Goal: Task Accomplishment & Management: Use online tool/utility

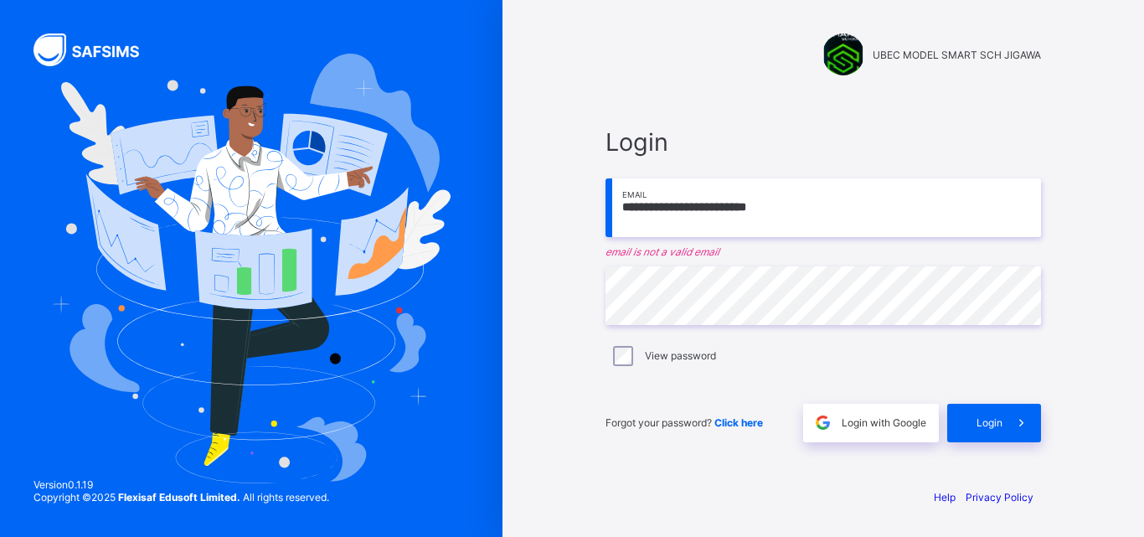
type input "**********"
click at [987, 417] on span "Login" at bounding box center [990, 422] width 26 height 13
click at [1024, 419] on icon at bounding box center [1022, 423] width 18 height 16
click at [997, 414] on div "Login" at bounding box center [994, 423] width 94 height 39
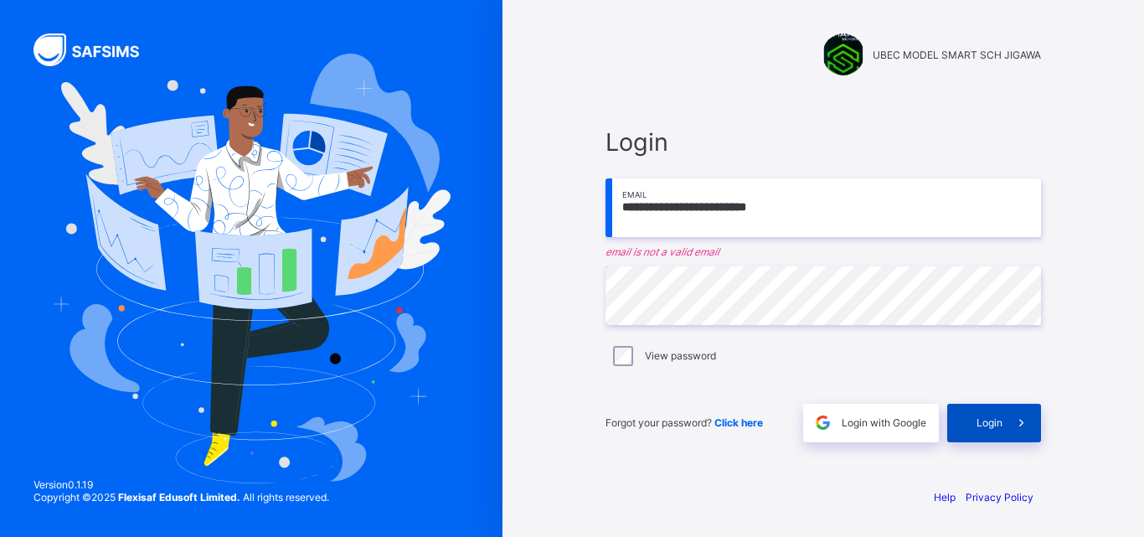
click at [963, 414] on div "Login" at bounding box center [994, 423] width 94 height 39
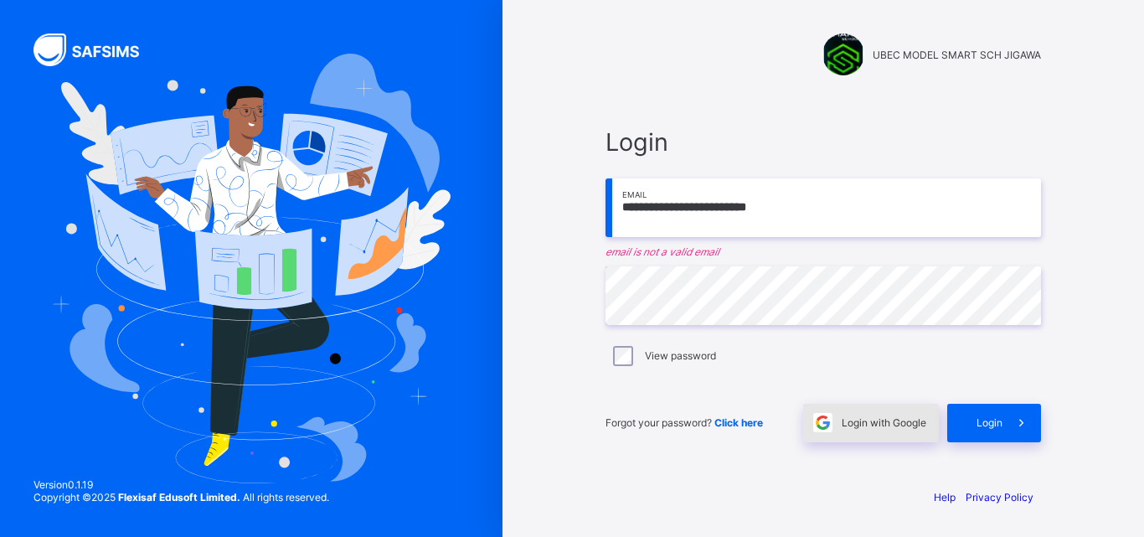
click at [852, 416] on span "Login with Google" at bounding box center [884, 422] width 85 height 13
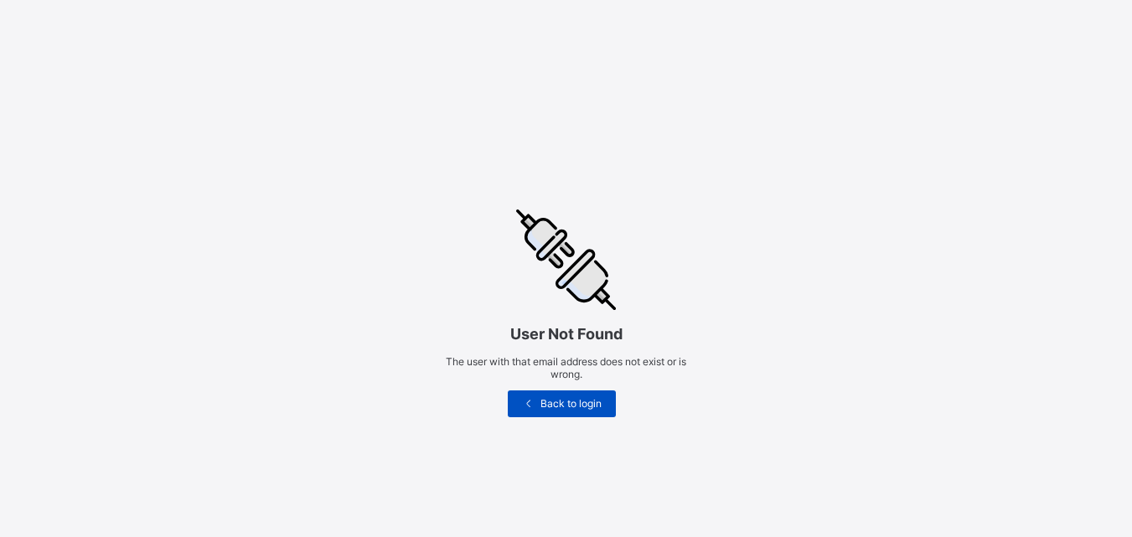
click at [613, 400] on div "Back to login" at bounding box center [562, 403] width 109 height 27
click at [562, 404] on span "Back to login" at bounding box center [570, 403] width 65 height 13
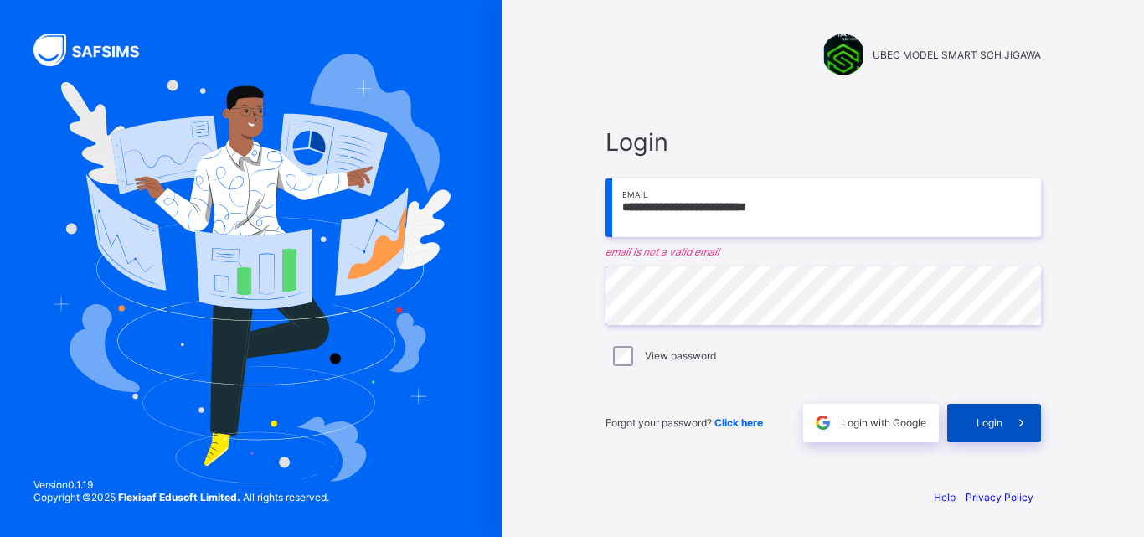
click at [1019, 407] on span at bounding box center [1022, 423] width 39 height 39
click at [834, 222] on input "**********" at bounding box center [824, 207] width 436 height 59
type input "*"
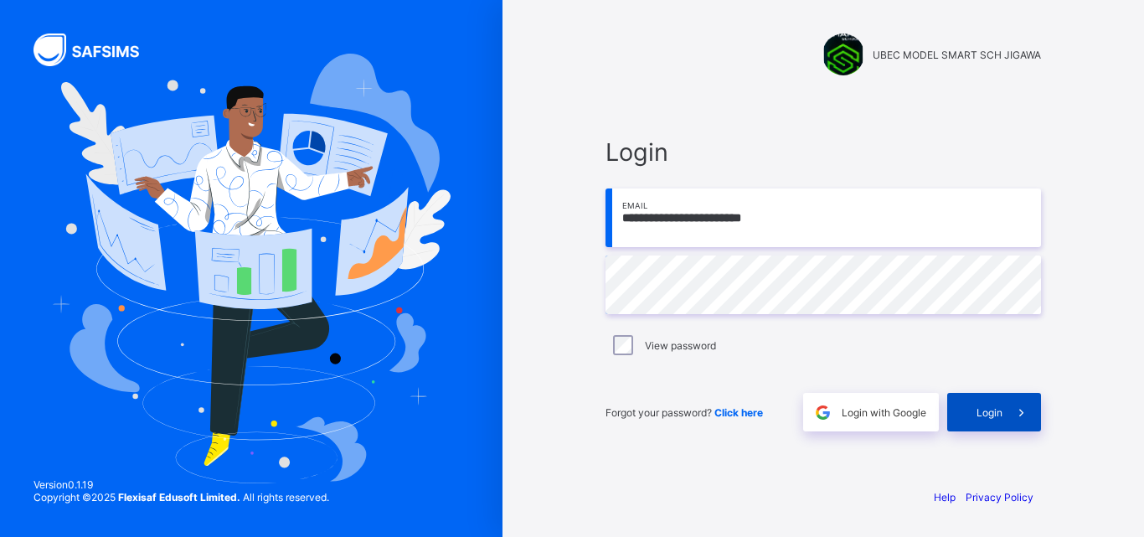
type input "**********"
click at [1002, 410] on span "Login" at bounding box center [990, 412] width 26 height 13
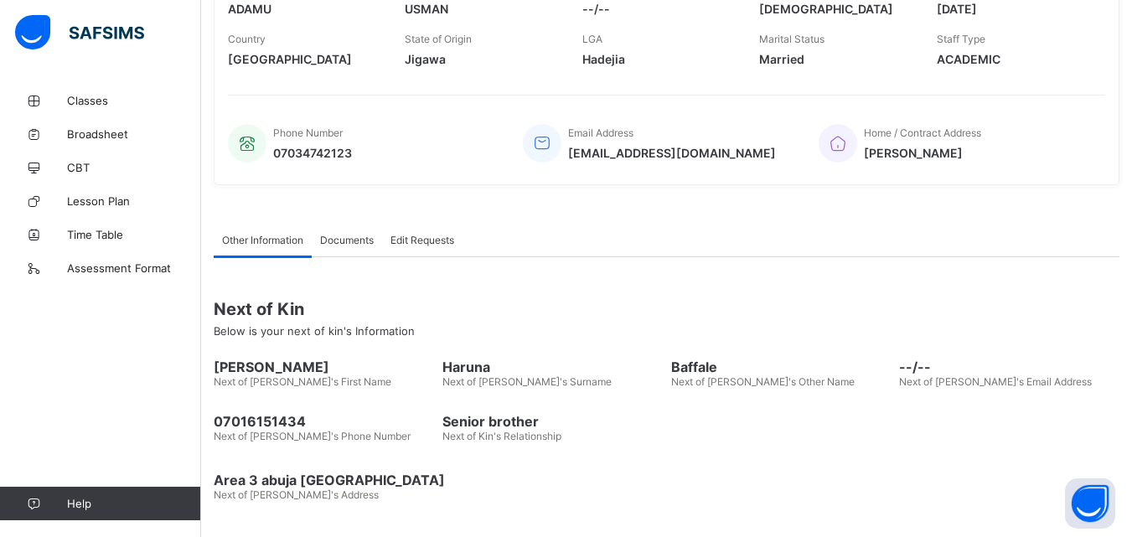
scroll to position [301, 0]
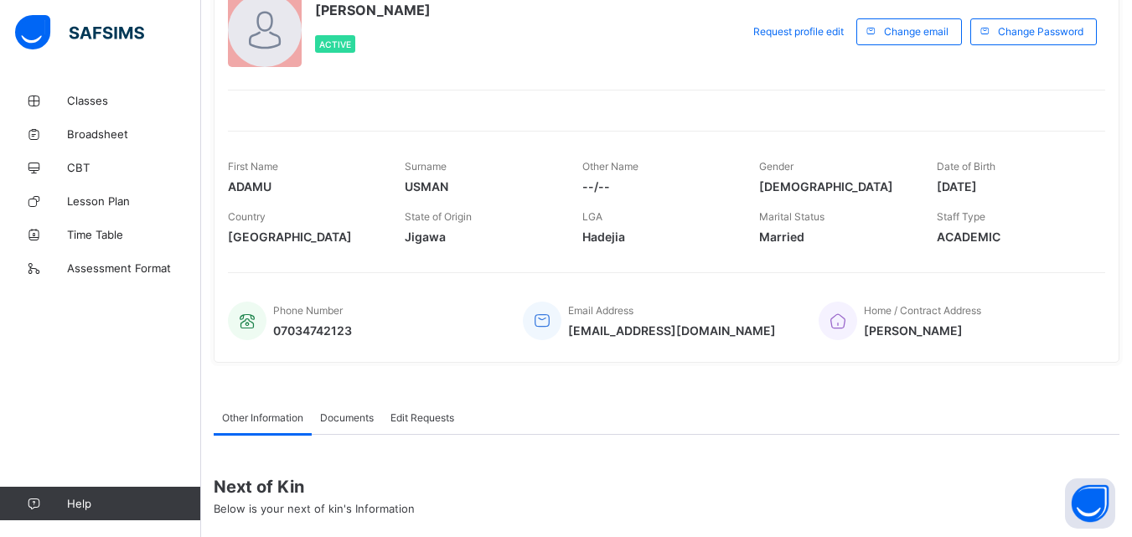
click at [957, 228] on div "[PERSON_NAME] Active Request profile edit Change email Change Password First Na…" at bounding box center [666, 170] width 905 height 409
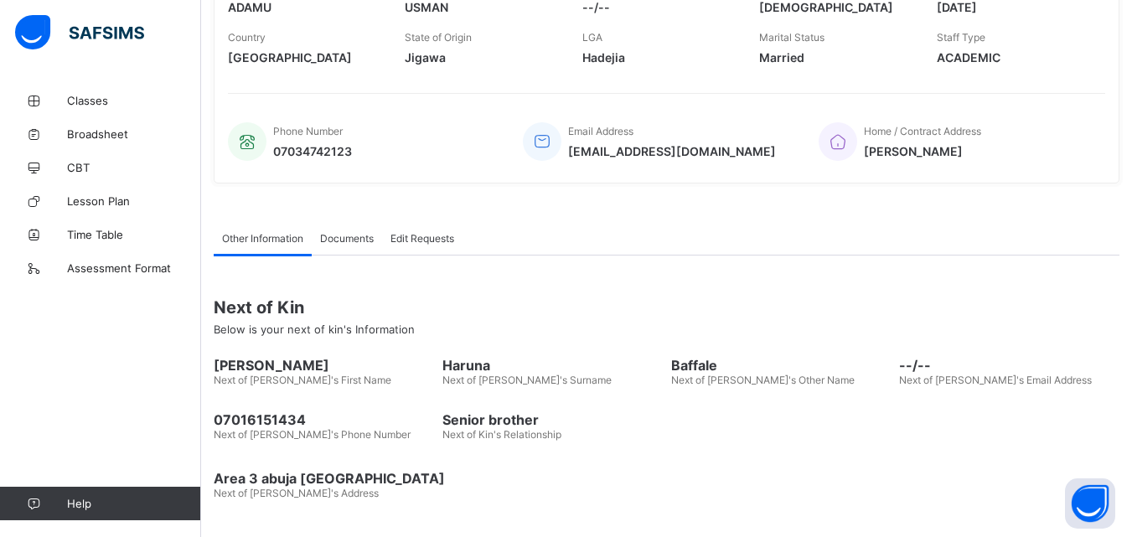
click at [348, 237] on span "Documents" at bounding box center [347, 238] width 54 height 13
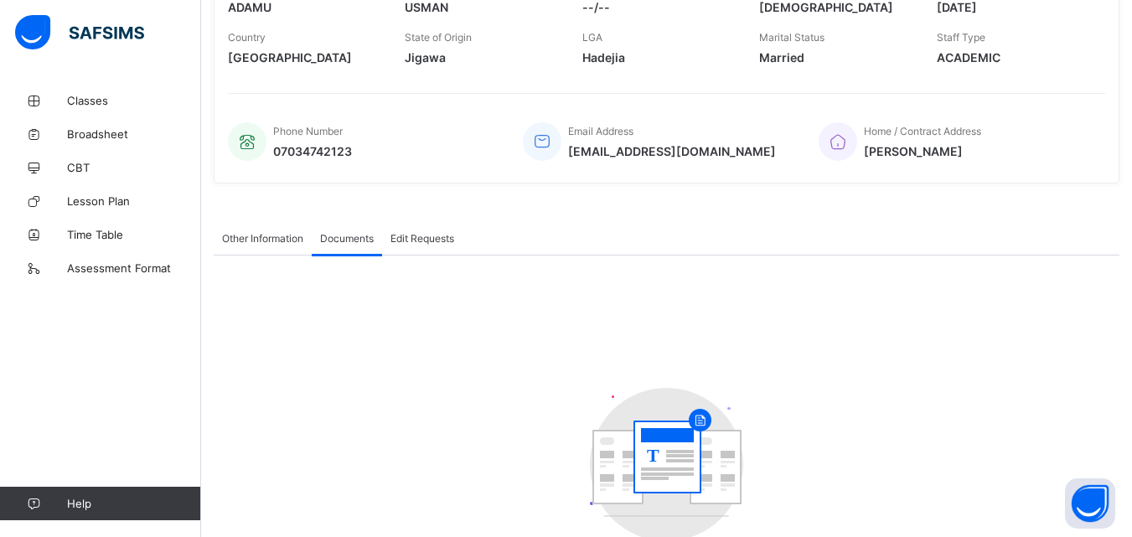
click at [348, 237] on span "Documents" at bounding box center [347, 238] width 54 height 13
click at [420, 237] on span "Edit Requests" at bounding box center [422, 238] width 64 height 13
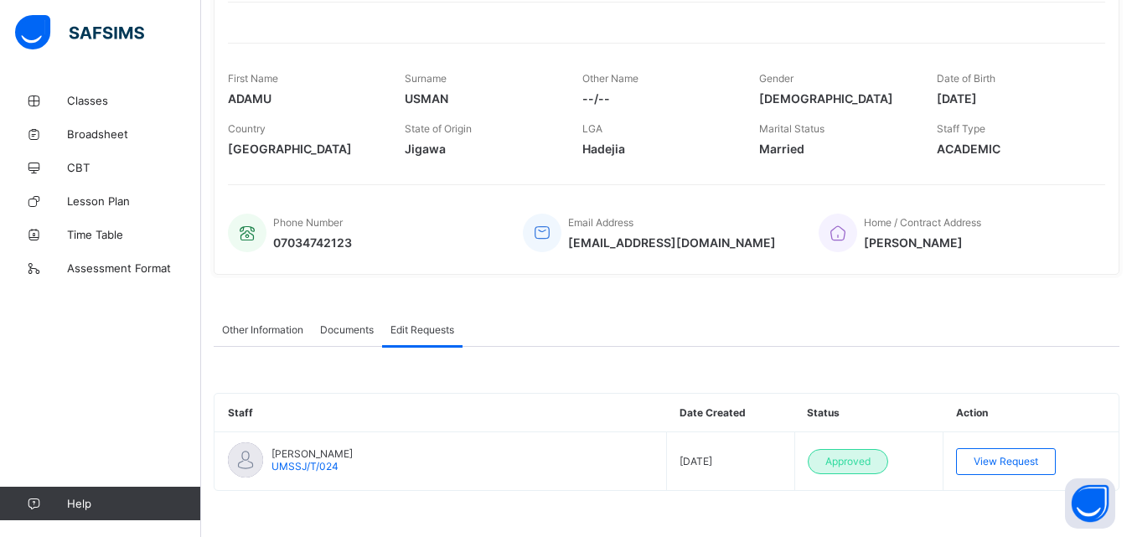
scroll to position [209, 0]
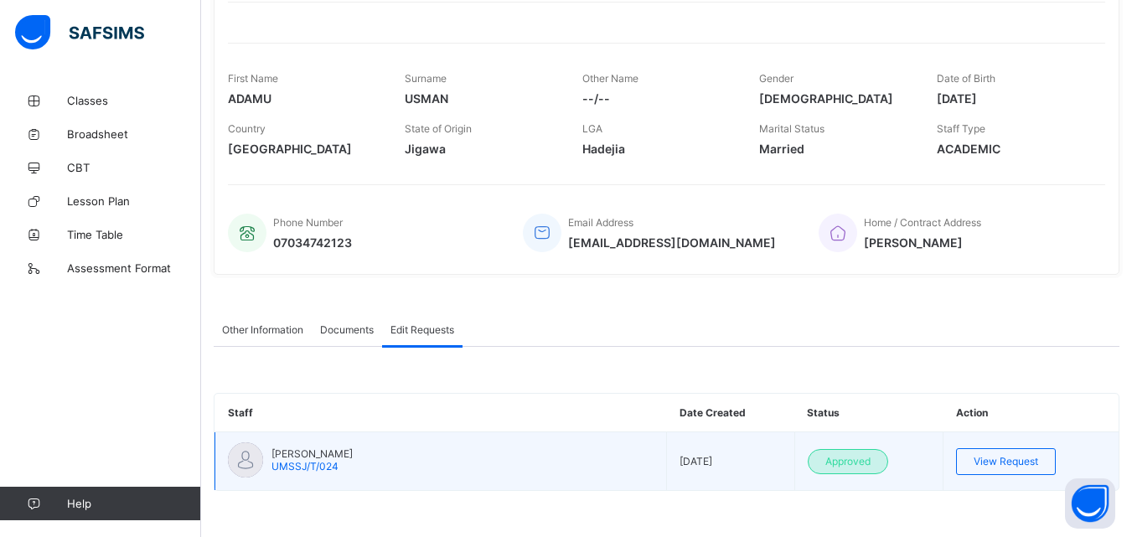
click at [239, 461] on img at bounding box center [245, 459] width 35 height 35
click at [249, 456] on img at bounding box center [245, 459] width 35 height 35
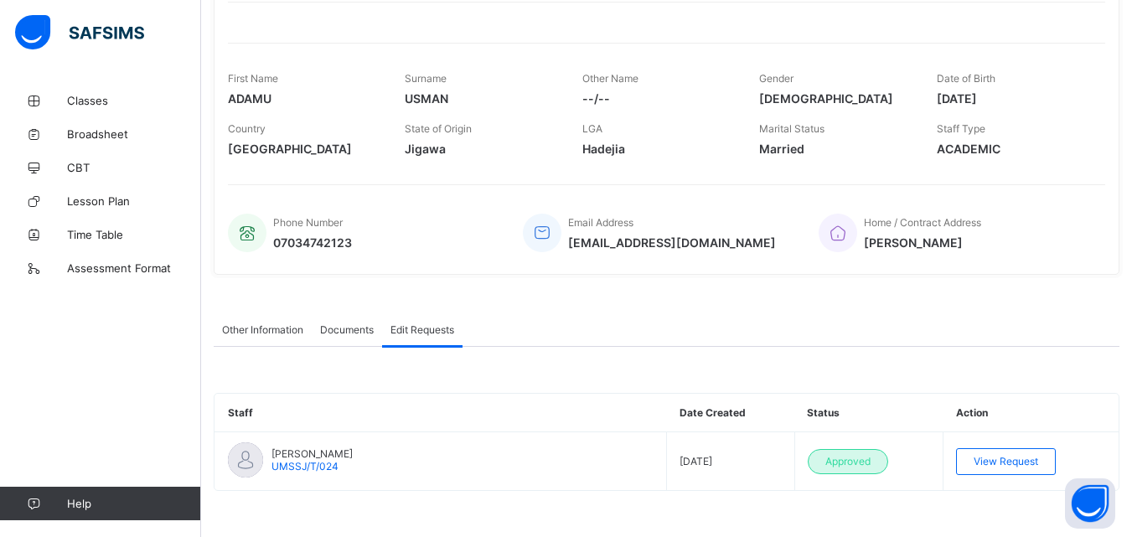
drag, startPoint x: 249, startPoint y: 456, endPoint x: 639, endPoint y: 400, distance: 394.2
click at [244, 400] on table "Staff Date Created Status Action ADAMU USMAN UMSSJ/T/024 [DATE] Approved View R…" at bounding box center [666, 442] width 904 height 96
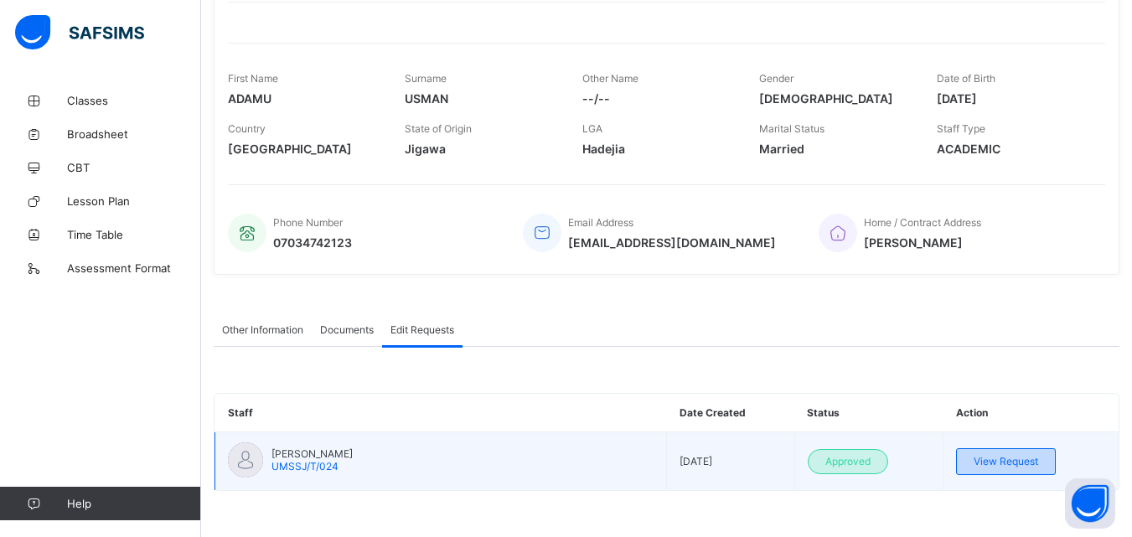
click at [1012, 452] on div "View Request" at bounding box center [1006, 461] width 100 height 27
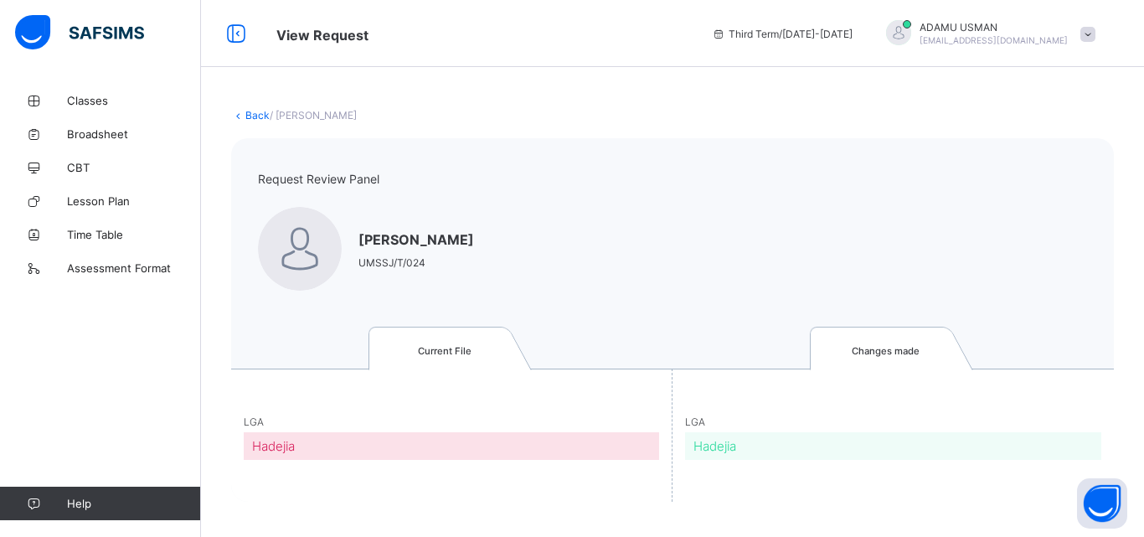
click at [303, 235] on img at bounding box center [300, 249] width 84 height 84
click at [244, 112] on icon at bounding box center [238, 115] width 14 height 13
click at [238, 113] on icon at bounding box center [238, 115] width 14 height 13
click at [246, 113] on link "Back" at bounding box center [257, 115] width 24 height 13
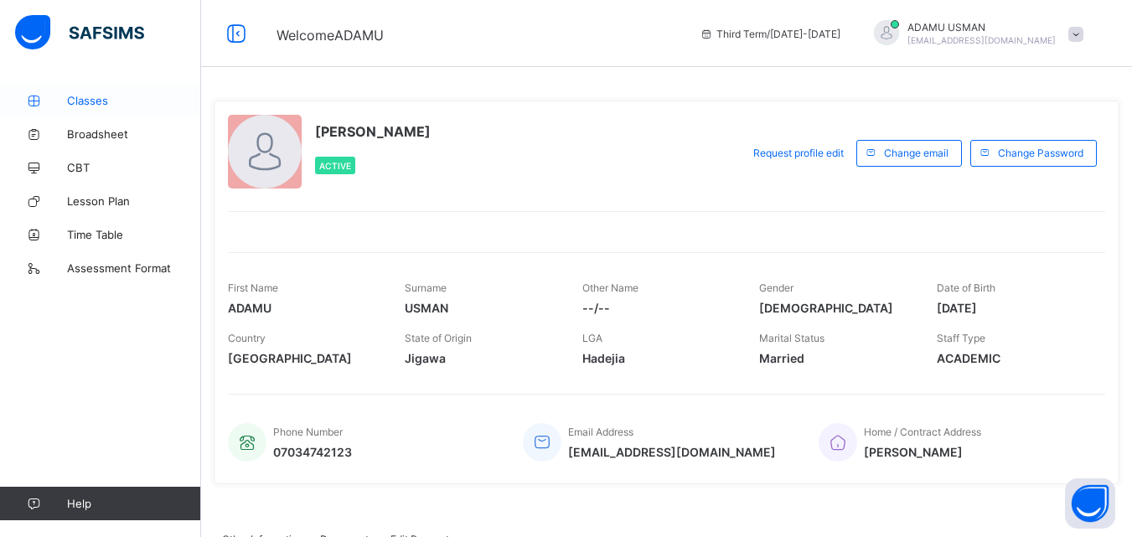
click at [95, 96] on span "Classes" at bounding box center [134, 100] width 134 height 13
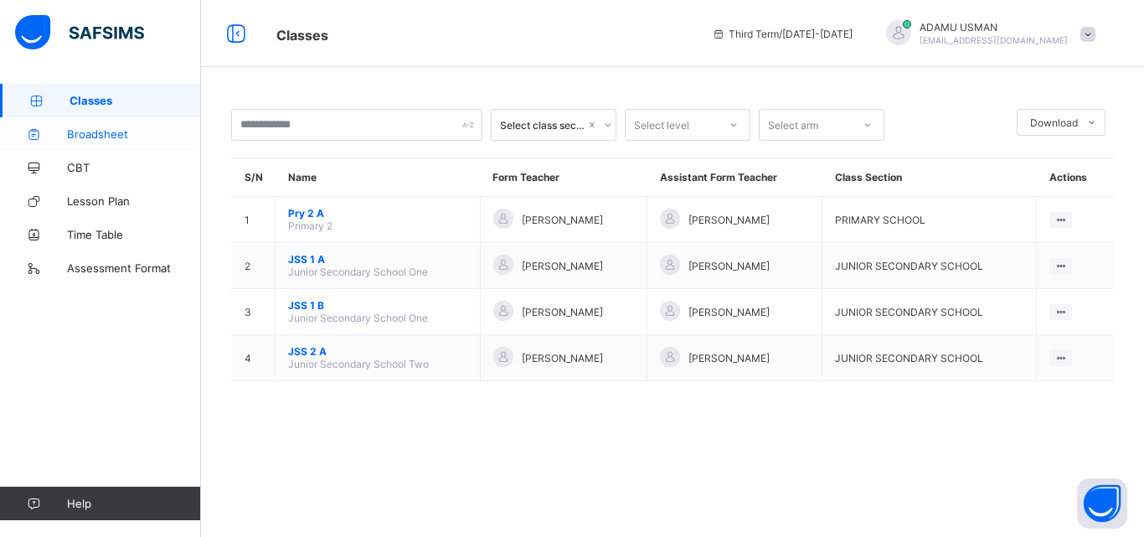
click at [90, 132] on span "Broadsheet" at bounding box center [134, 133] width 134 height 13
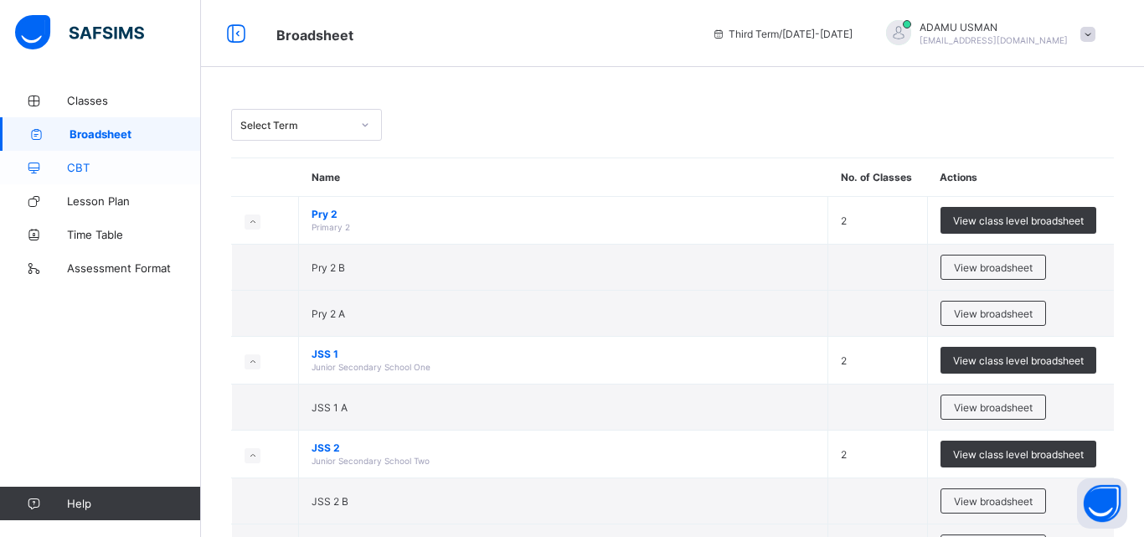
click at [75, 162] on span "CBT" at bounding box center [134, 167] width 134 height 13
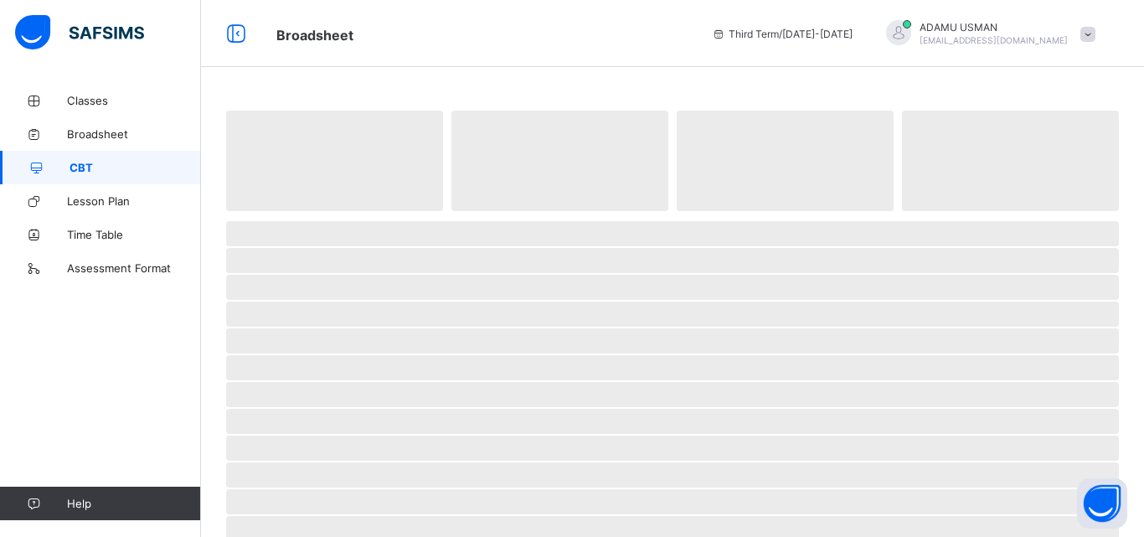
click at [75, 162] on span "CBT" at bounding box center [136, 167] width 132 height 13
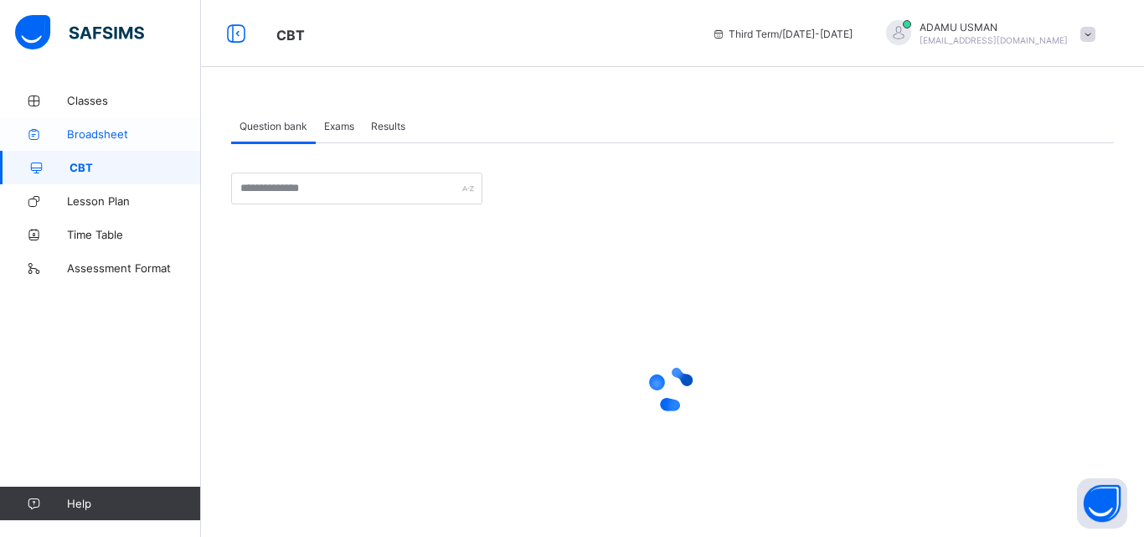
click at [143, 125] on link "Broadsheet" at bounding box center [100, 134] width 201 height 34
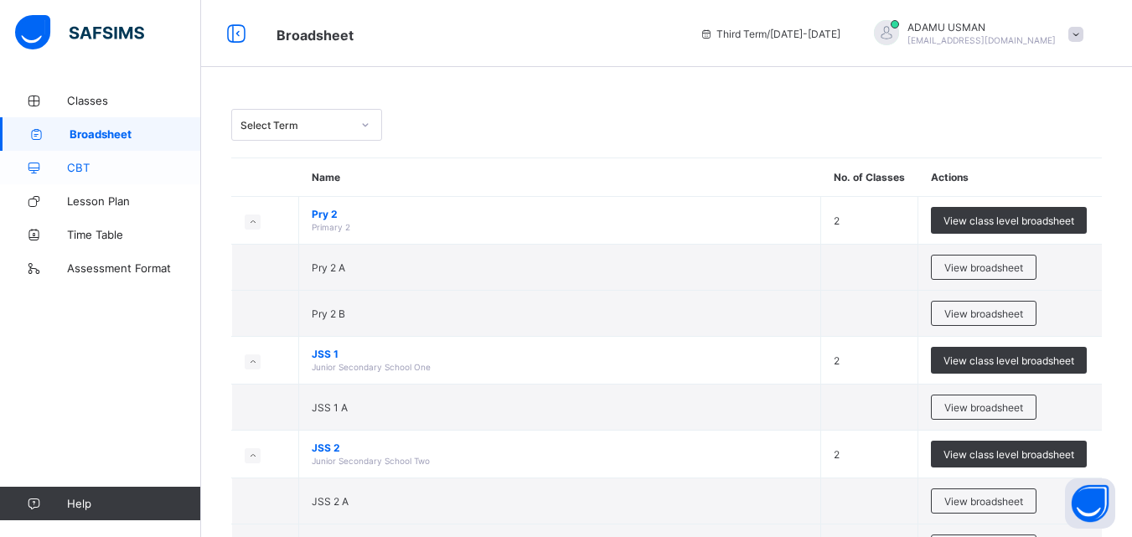
click at [113, 167] on span "CBT" at bounding box center [134, 167] width 134 height 13
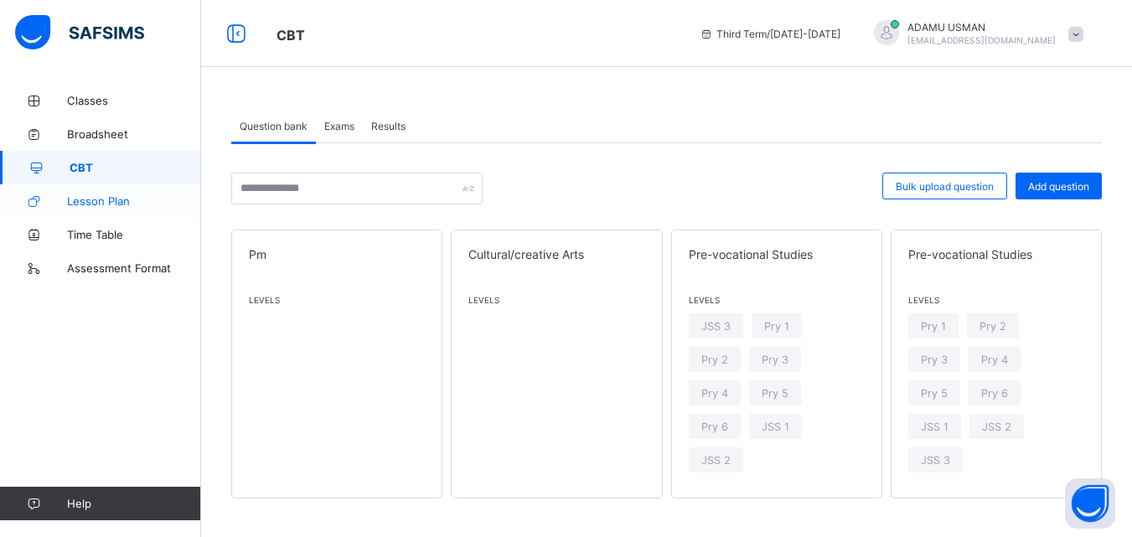
click at [111, 200] on span "Lesson Plan" at bounding box center [134, 200] width 134 height 13
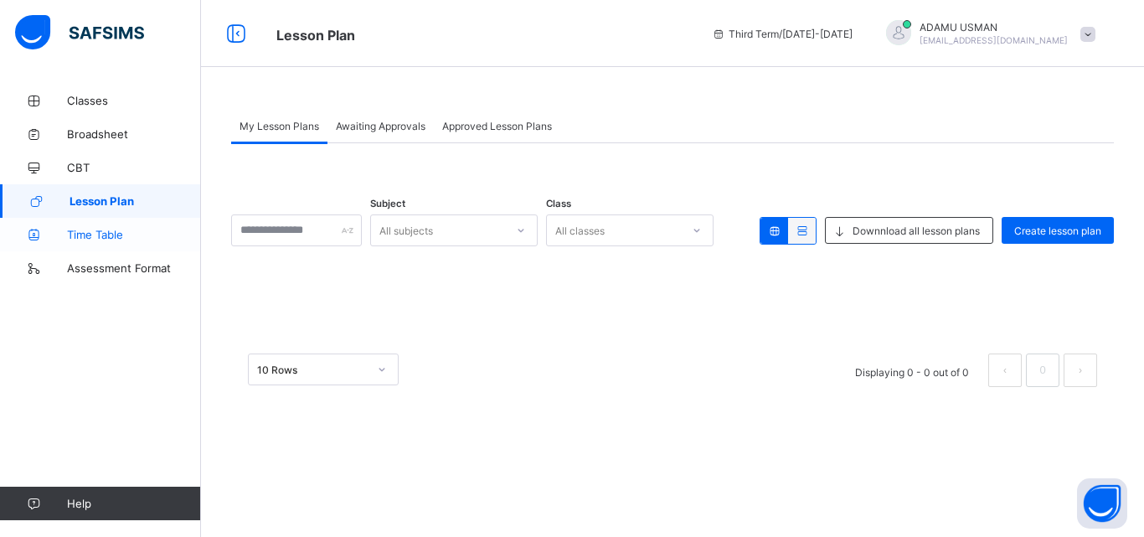
click at [101, 226] on link "Time Table" at bounding box center [100, 235] width 201 height 34
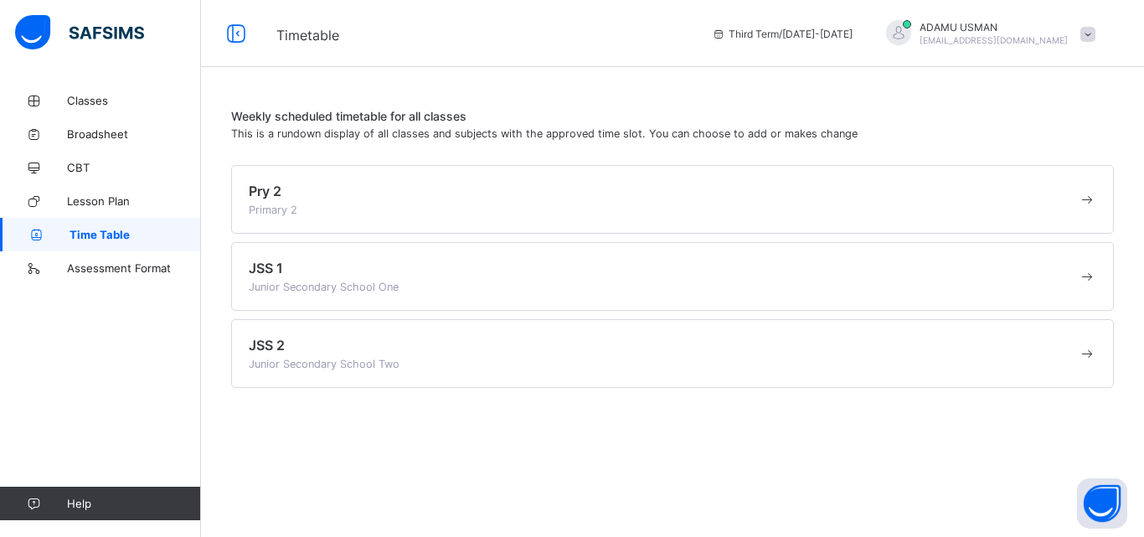
click at [309, 282] on span "Junior Secondary School One" at bounding box center [324, 287] width 150 height 13
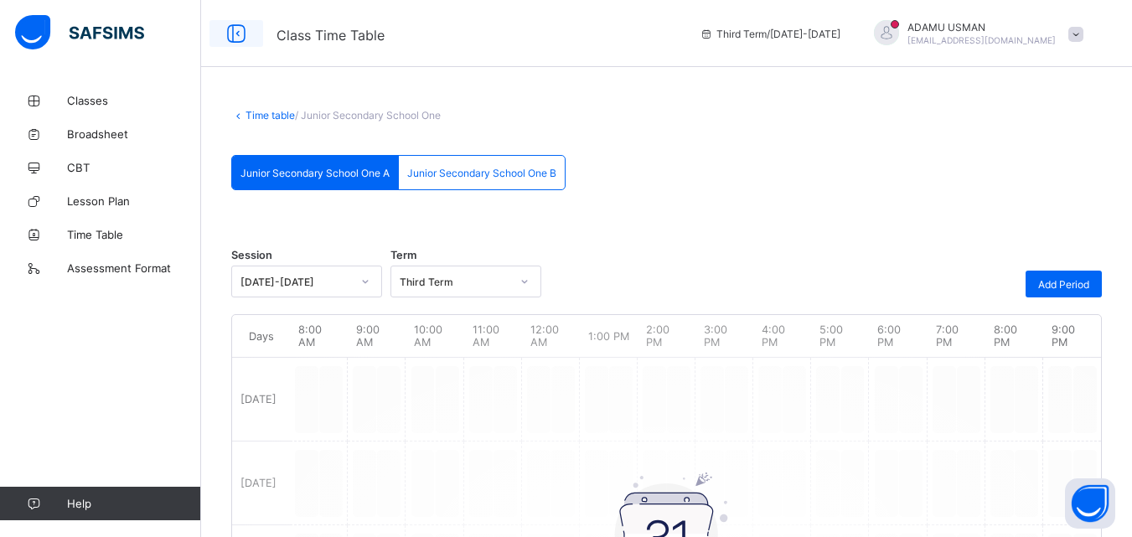
click at [239, 28] on icon at bounding box center [236, 34] width 28 height 24
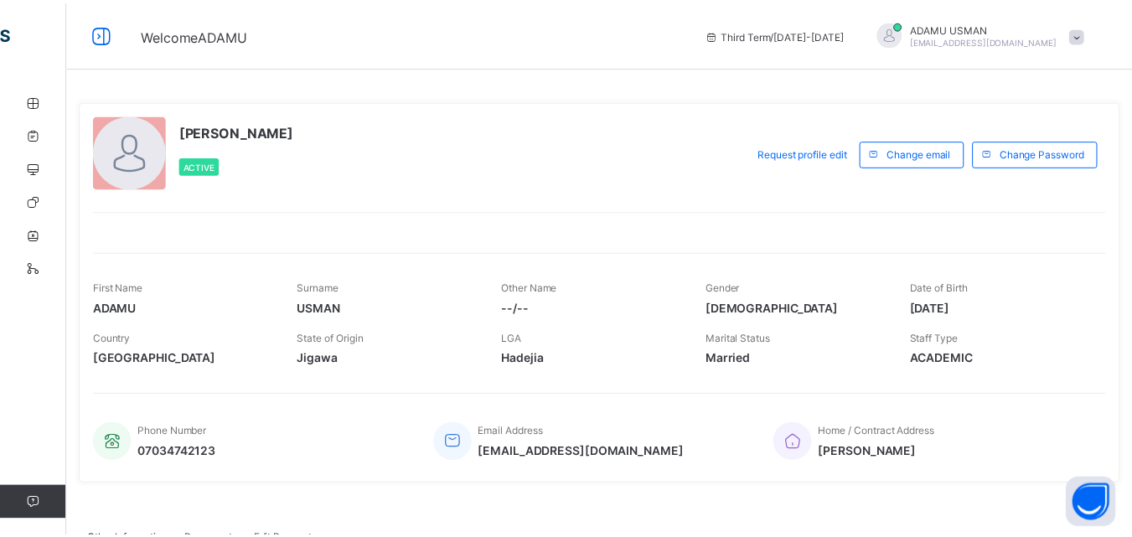
scroll to position [209, 0]
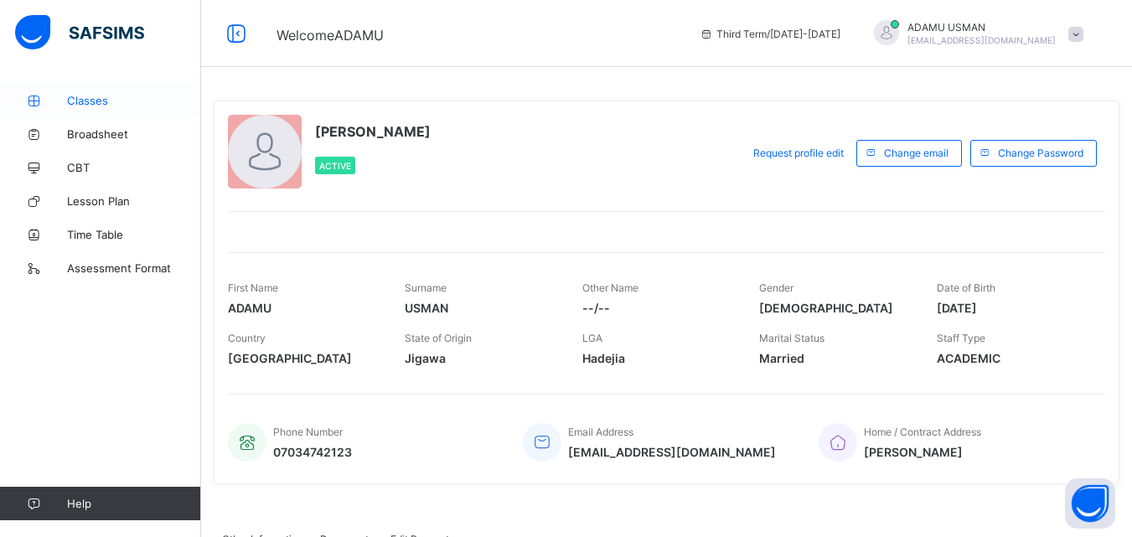
click at [104, 97] on span "Classes" at bounding box center [134, 100] width 134 height 13
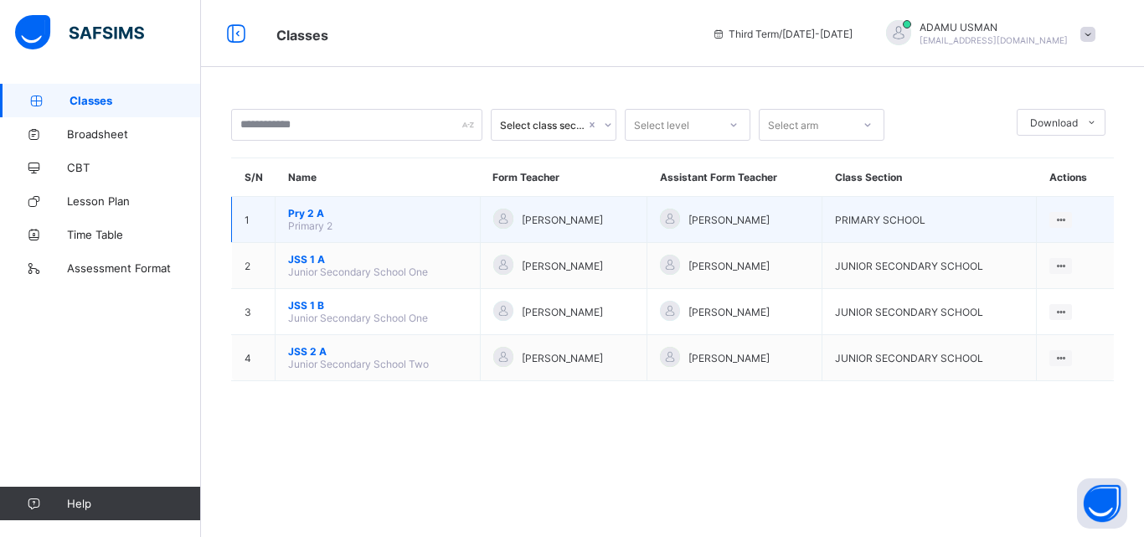
click at [338, 224] on td "Pry 2 A Primary 2" at bounding box center [378, 220] width 205 height 46
click at [387, 211] on span "Pry 2 A" at bounding box center [377, 213] width 179 height 13
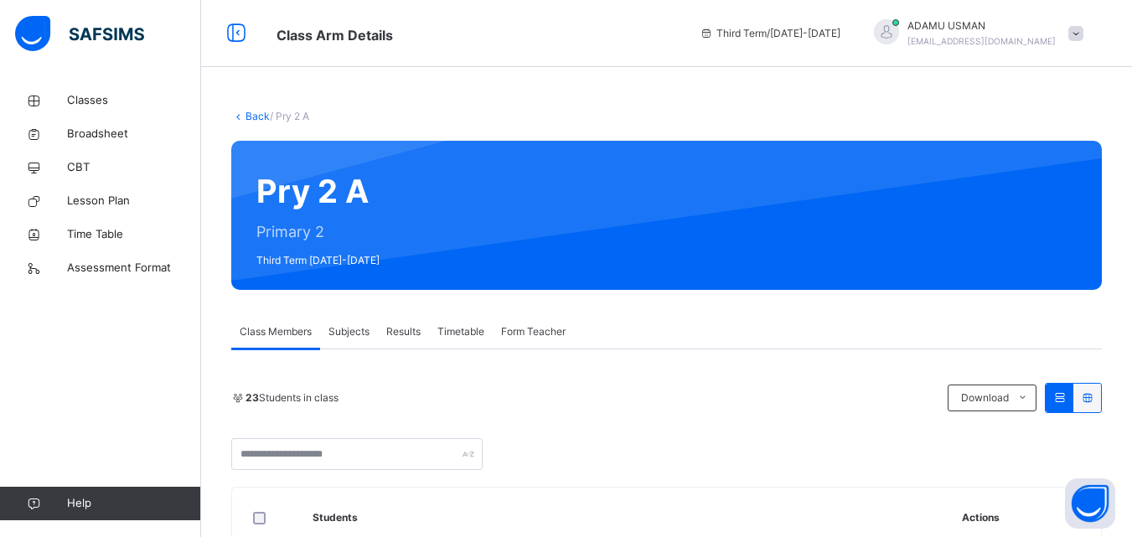
click at [245, 112] on link "Back" at bounding box center [257, 116] width 24 height 13
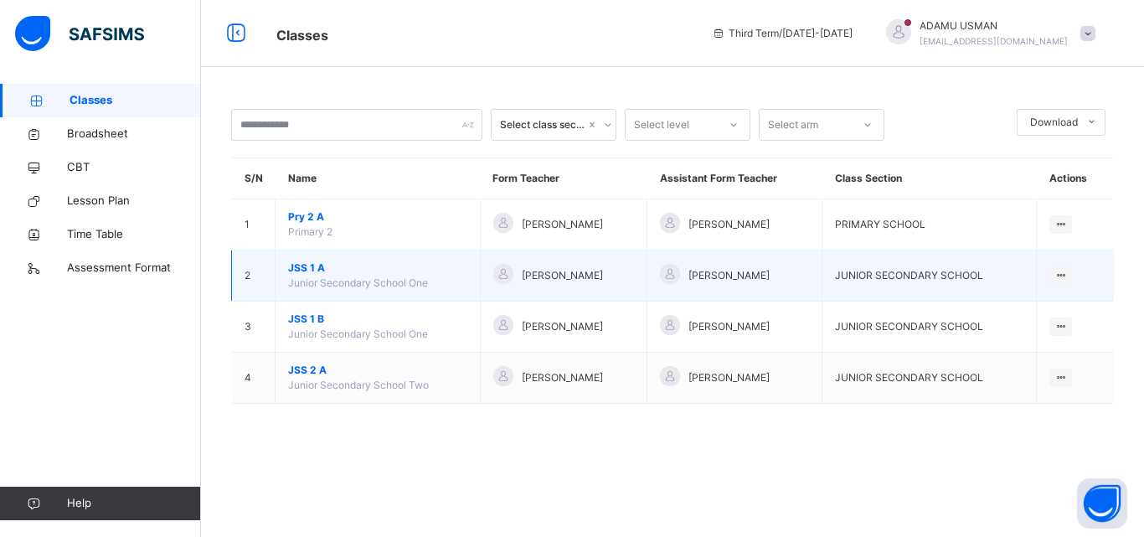
click at [339, 266] on span "JSS 1 A" at bounding box center [377, 267] width 179 height 15
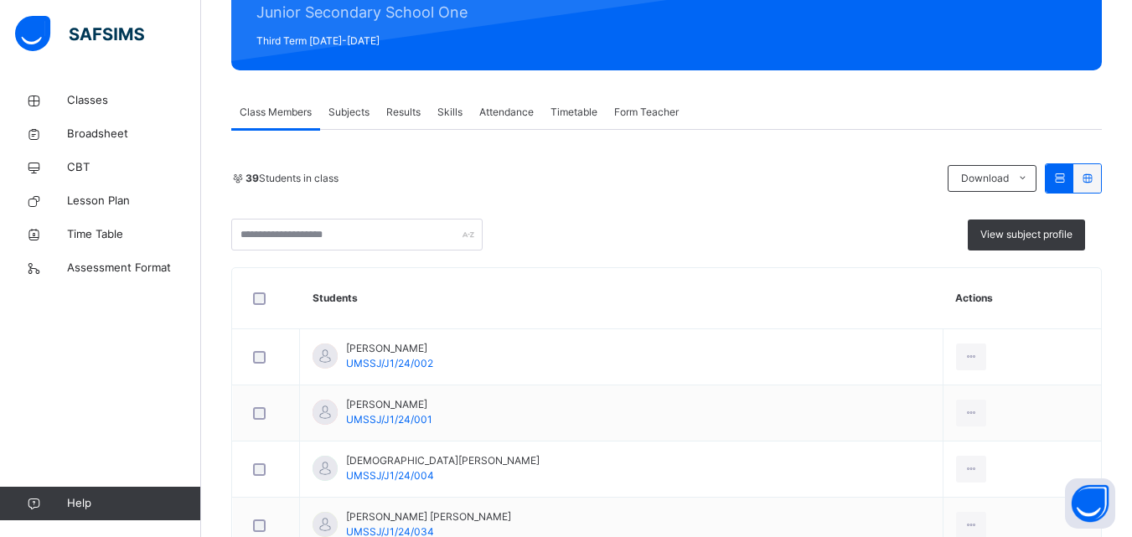
scroll to position [235, 0]
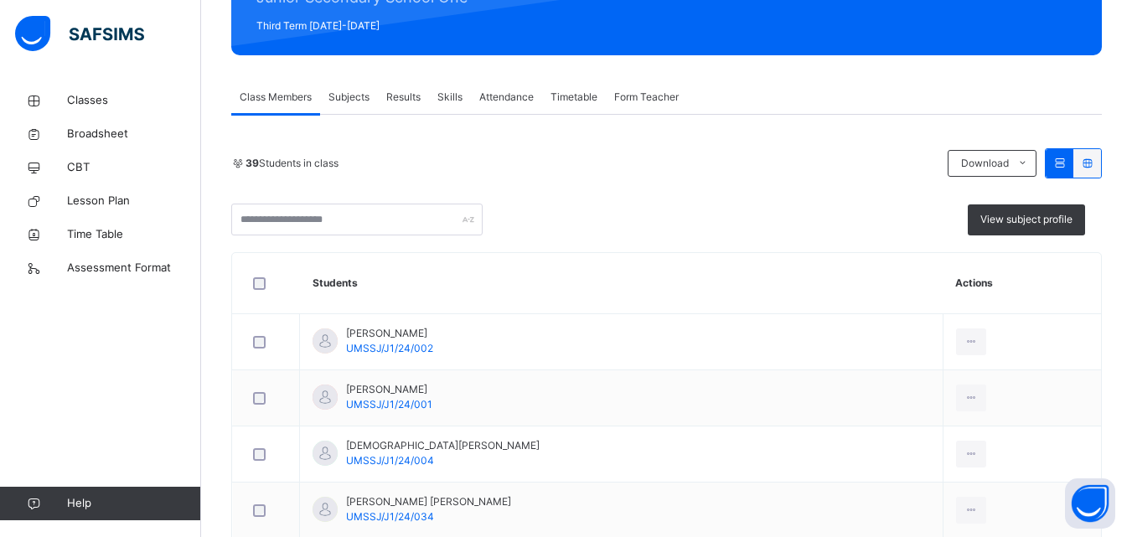
click at [348, 91] on span "Subjects" at bounding box center [348, 97] width 41 height 15
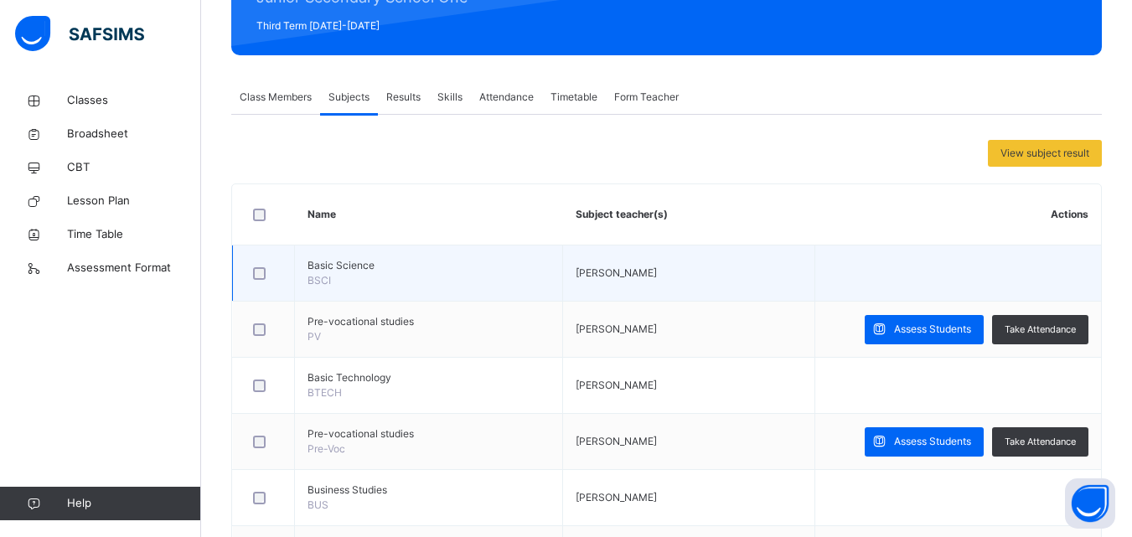
click at [992, 281] on td at bounding box center [957, 273] width 286 height 56
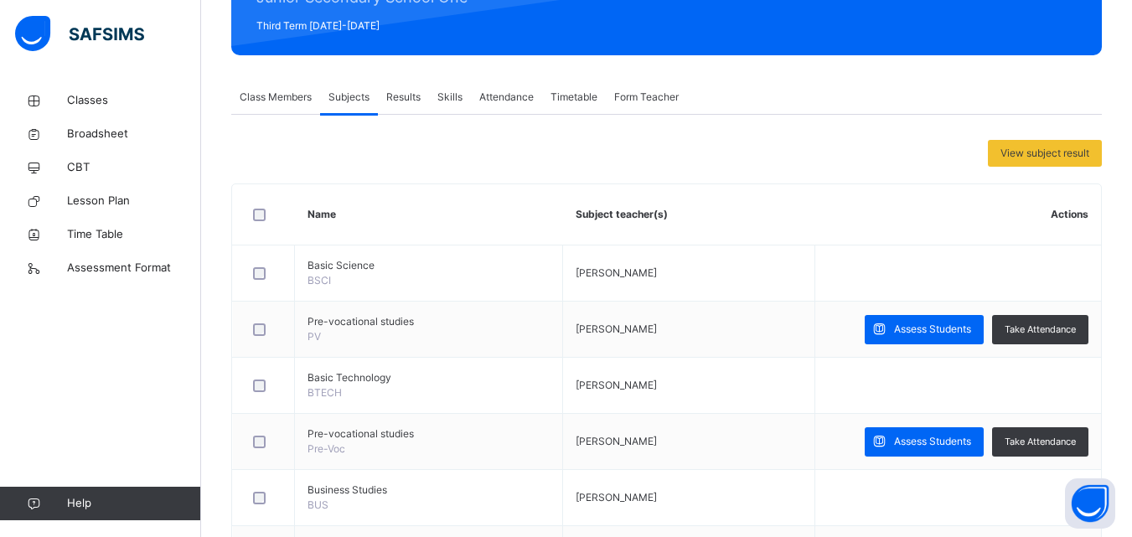
click at [400, 99] on span "Results" at bounding box center [403, 97] width 34 height 15
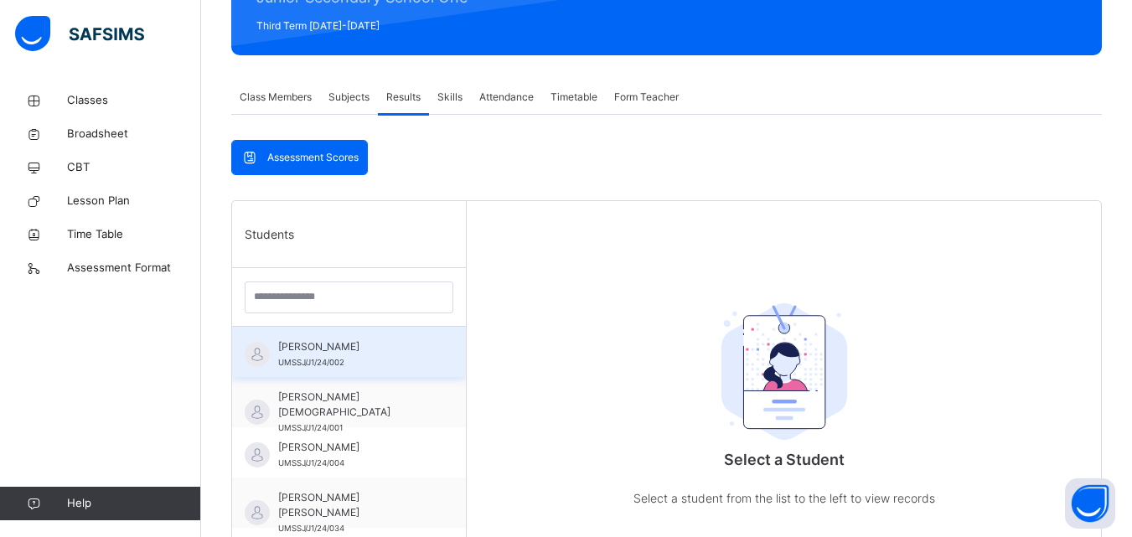
click at [314, 356] on div "[PERSON_NAME] UMSSJ/J1/24/002" at bounding box center [353, 354] width 150 height 30
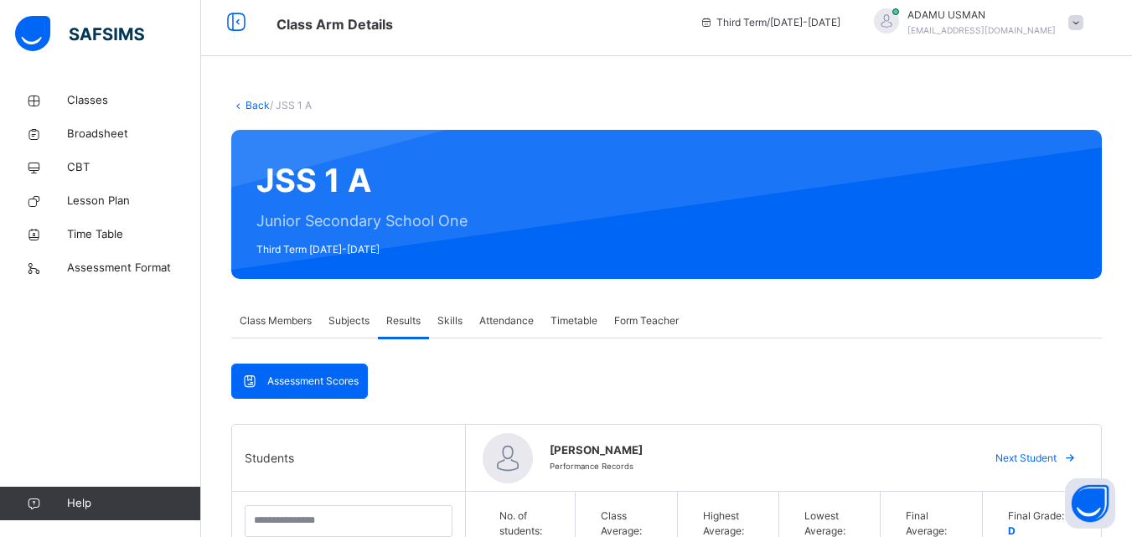
scroll to position [0, 0]
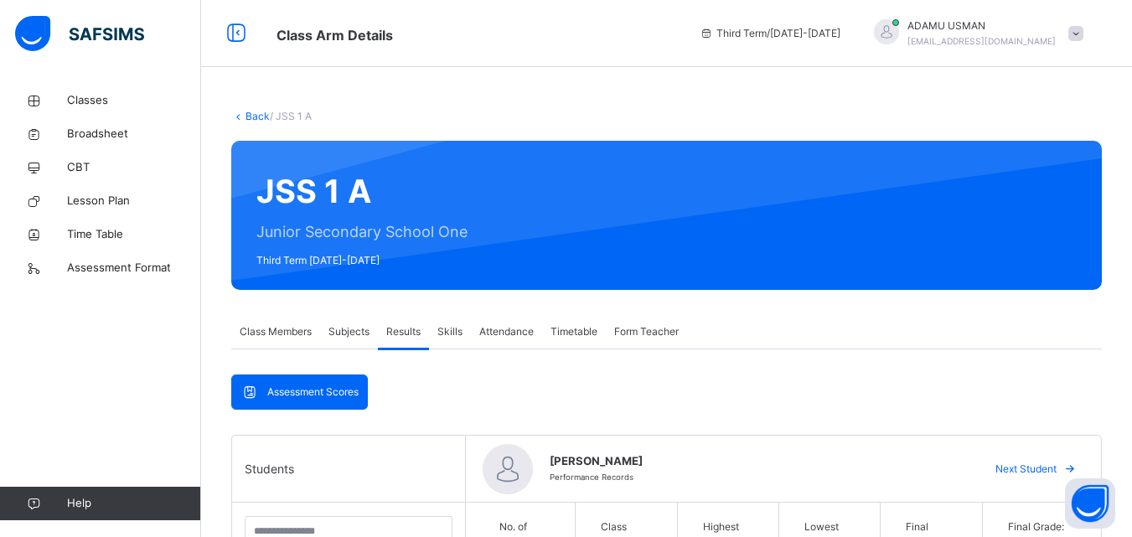
click at [252, 114] on link "Back" at bounding box center [257, 116] width 24 height 13
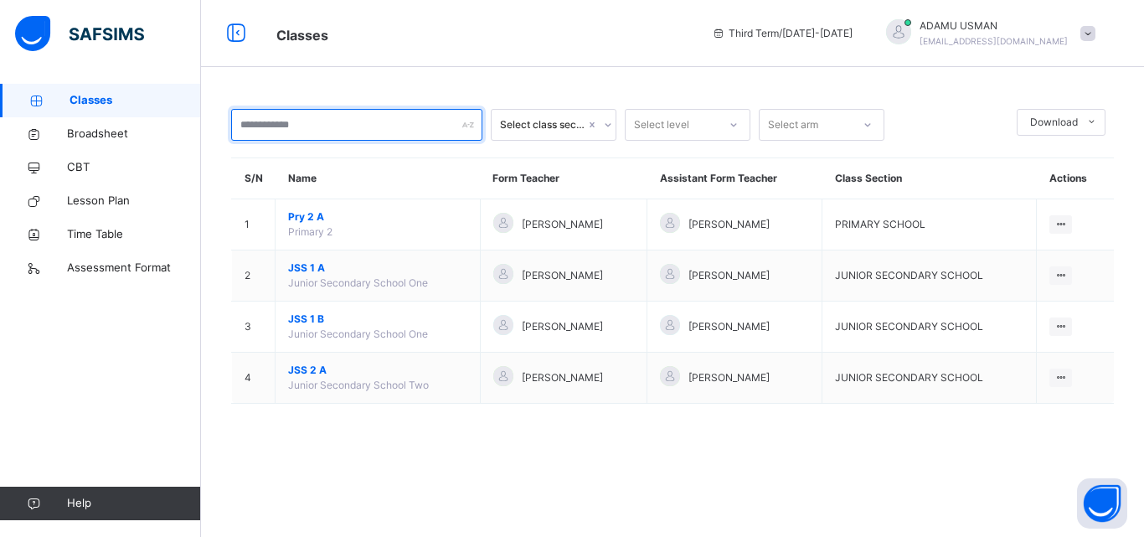
click at [252, 114] on input "text" at bounding box center [356, 125] width 251 height 32
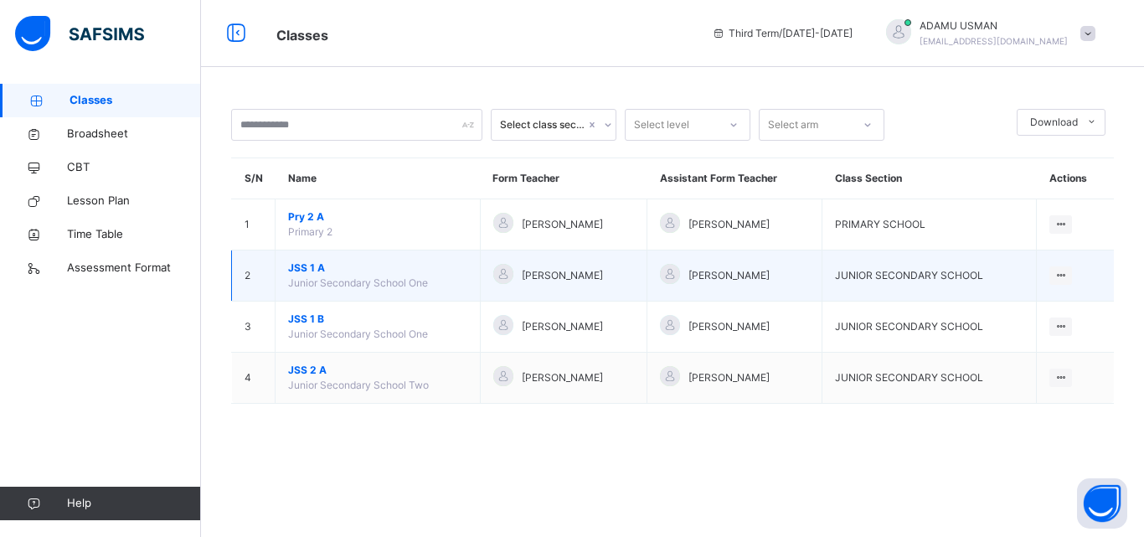
click at [444, 270] on span "JSS 1 A" at bounding box center [377, 267] width 179 height 15
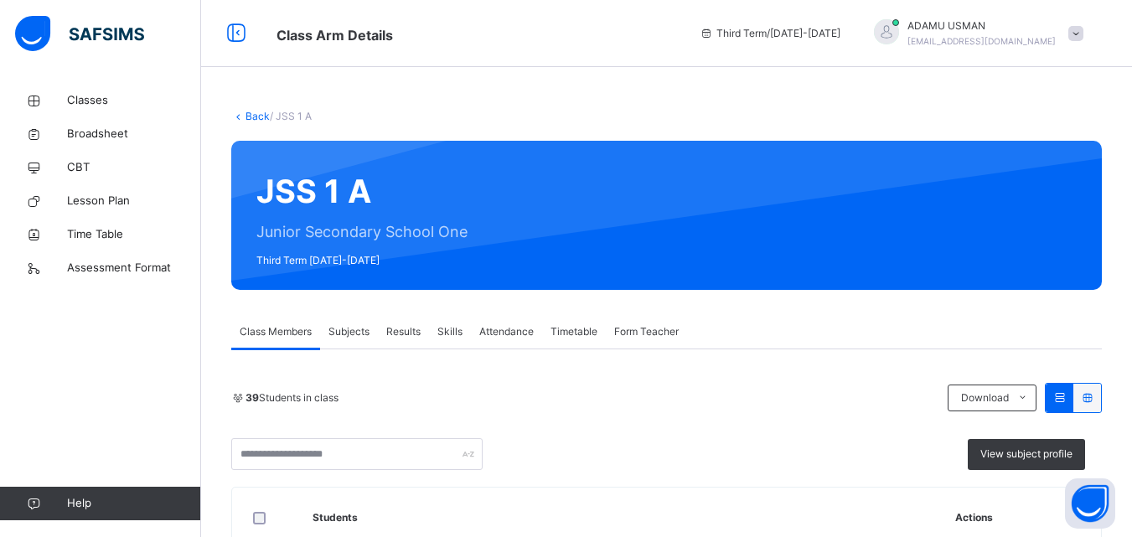
click at [404, 330] on span "Results" at bounding box center [403, 331] width 34 height 15
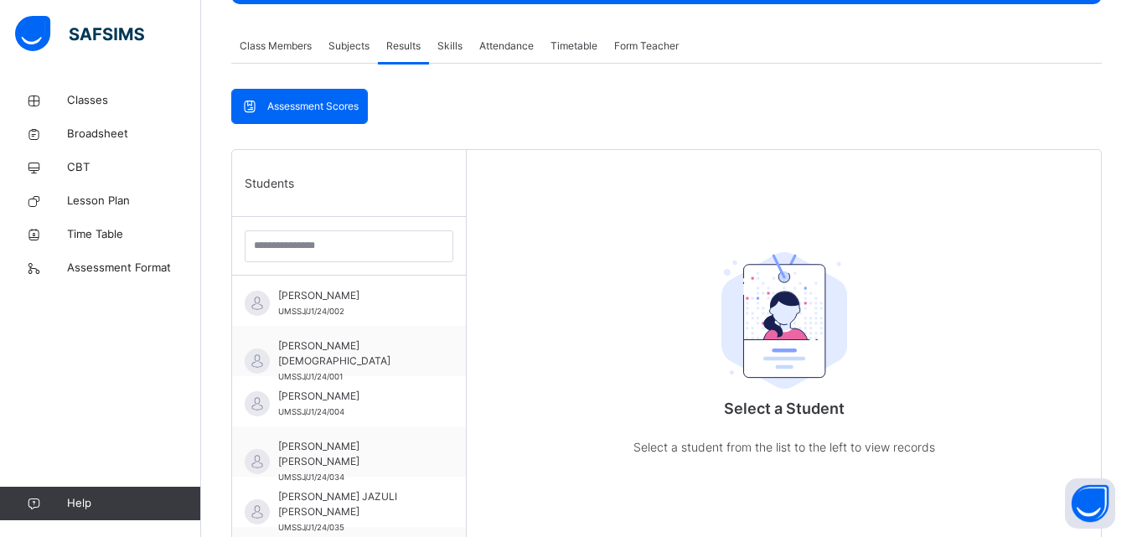
scroll to position [252, 0]
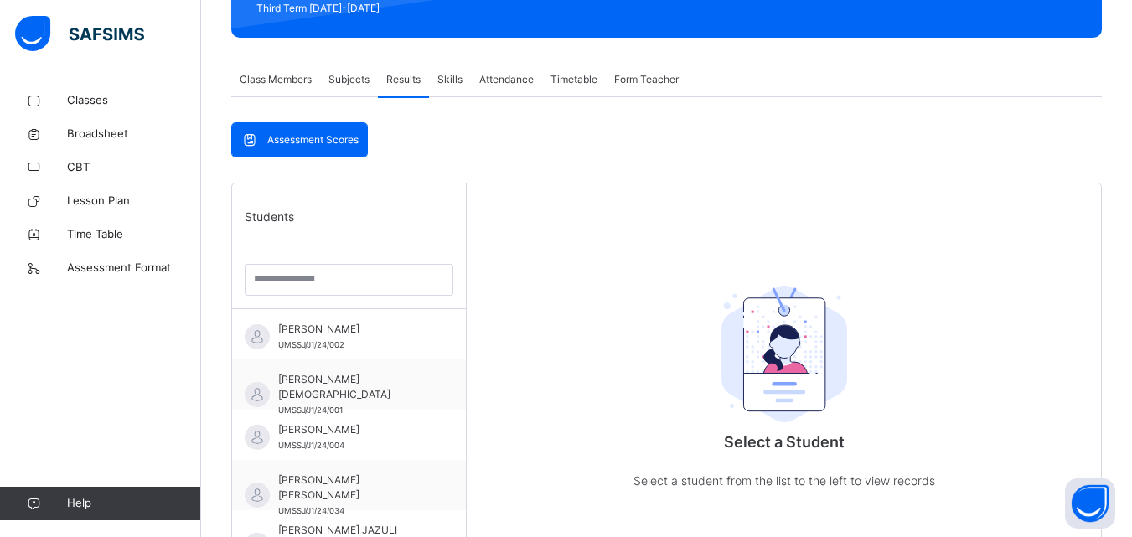
click at [404, 330] on span "[PERSON_NAME]" at bounding box center [353, 329] width 150 height 15
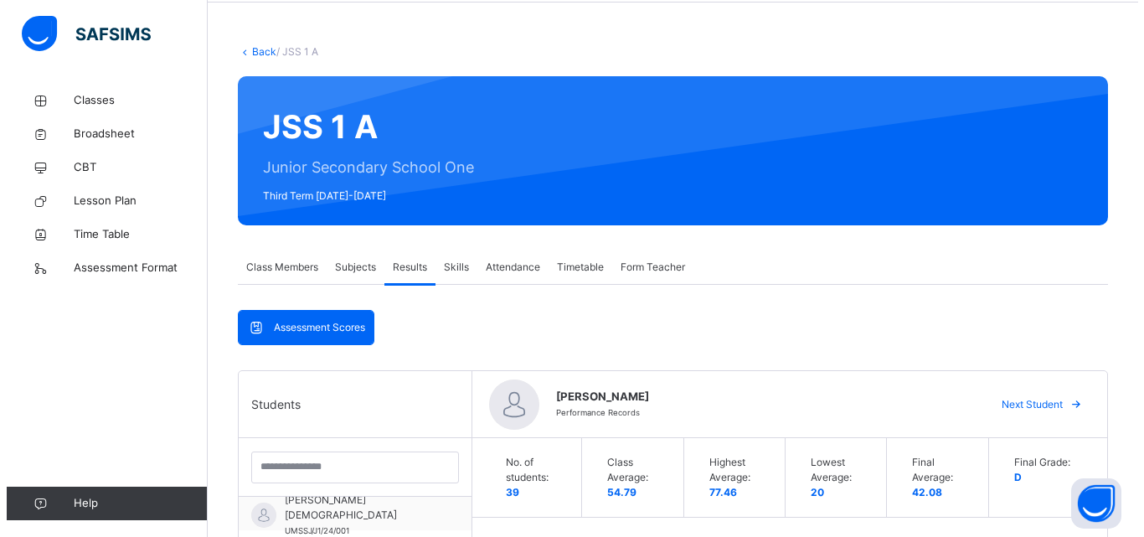
scroll to position [0, 0]
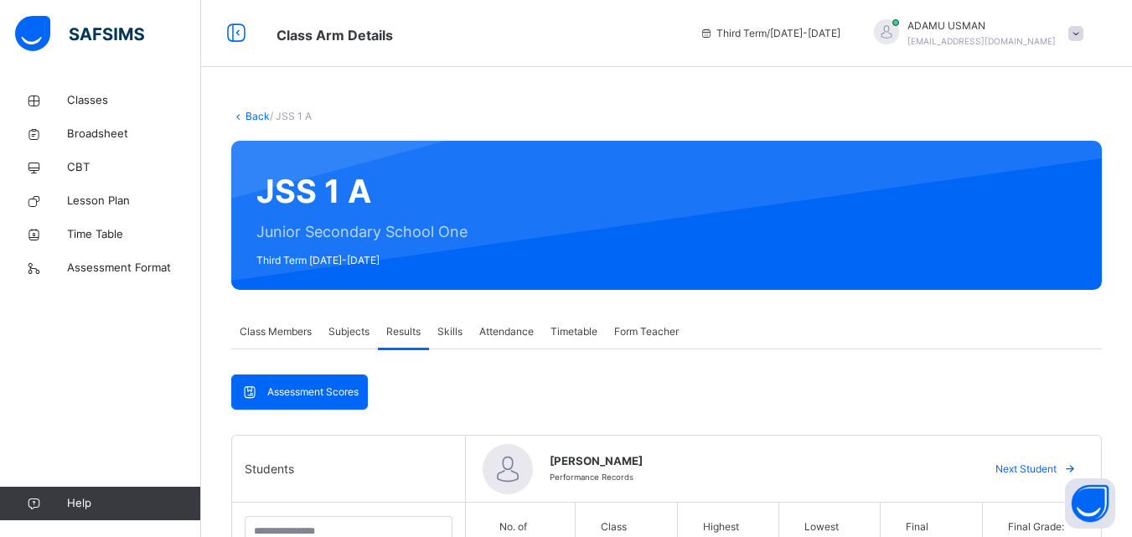
click at [579, 332] on span "Timetable" at bounding box center [573, 331] width 47 height 15
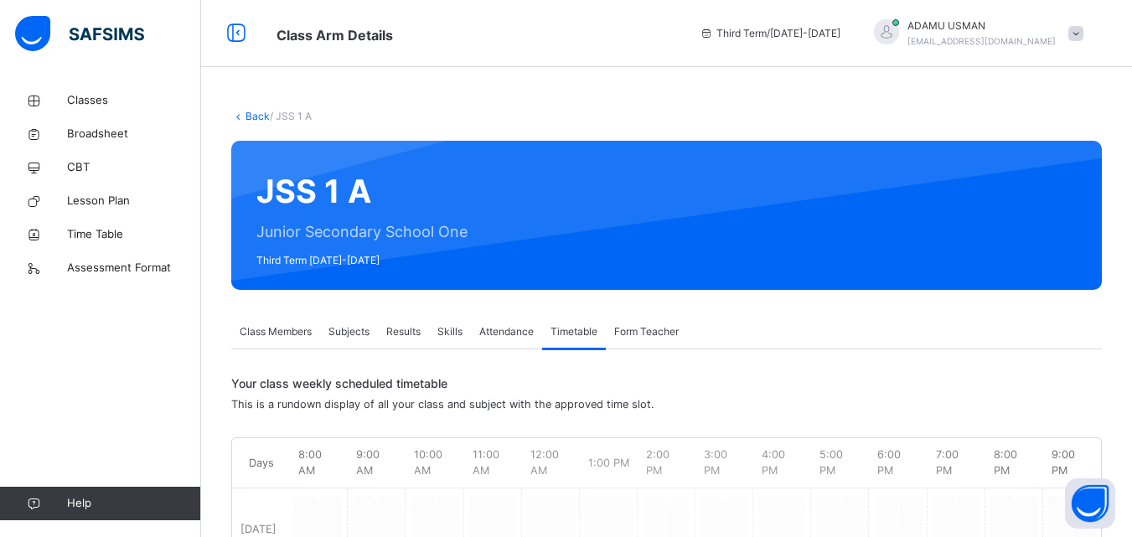
click at [251, 116] on link "Back" at bounding box center [257, 116] width 24 height 13
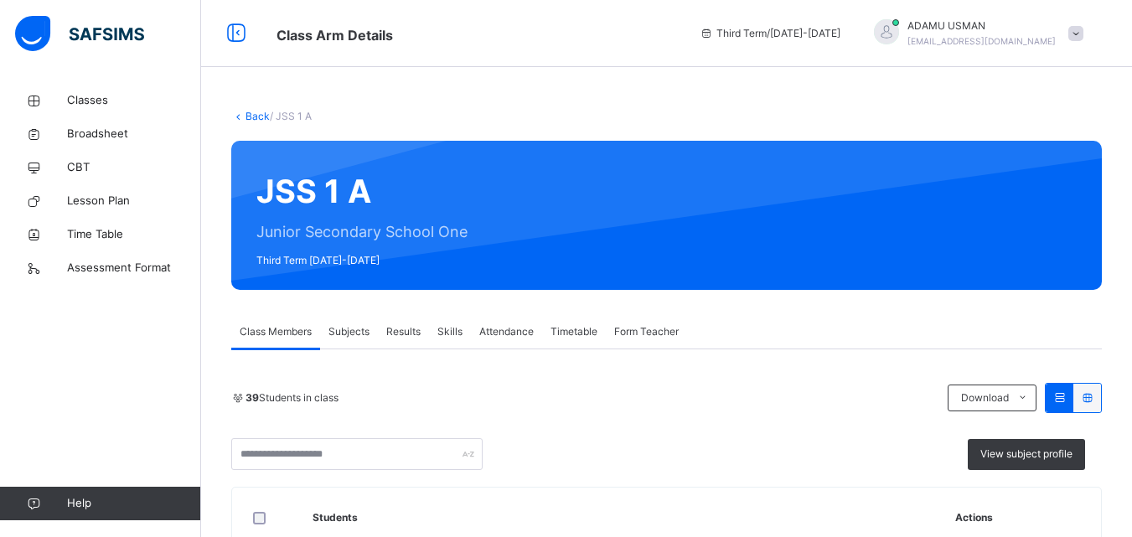
click at [255, 112] on link "Back" at bounding box center [257, 116] width 24 height 13
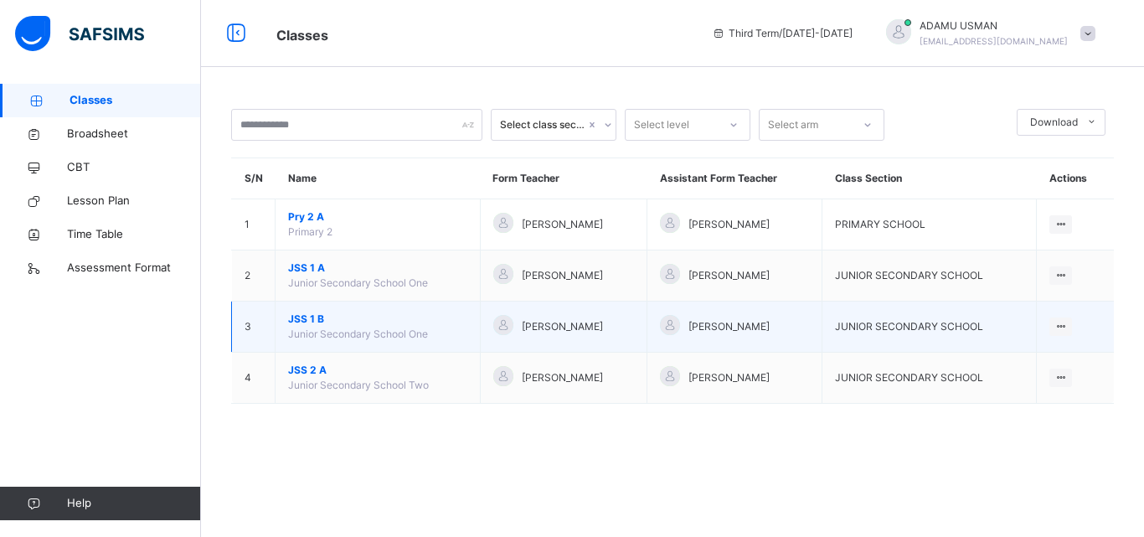
click at [339, 322] on span "JSS 1 B" at bounding box center [377, 319] width 179 height 15
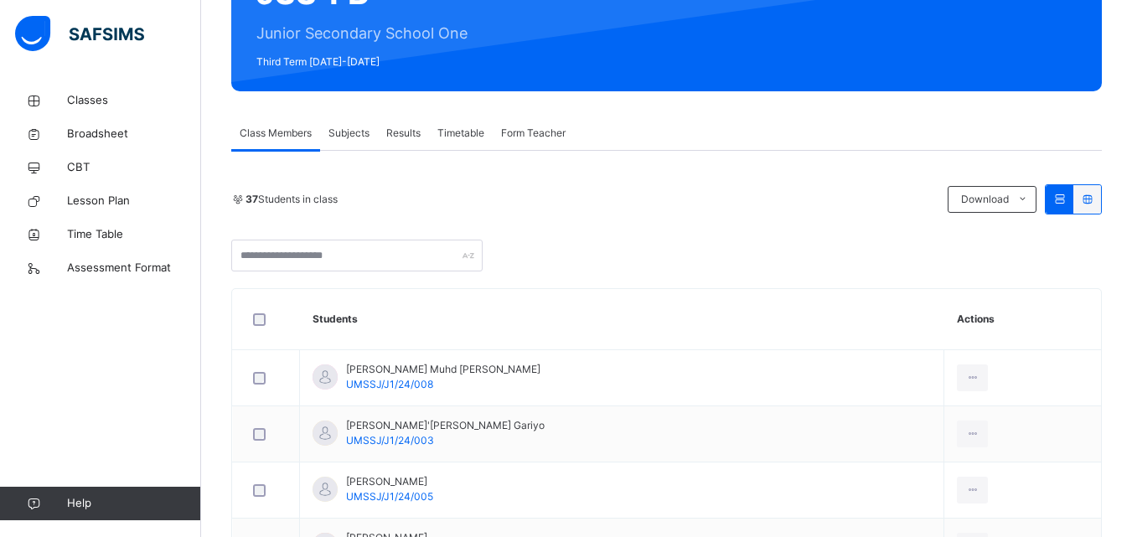
scroll to position [201, 0]
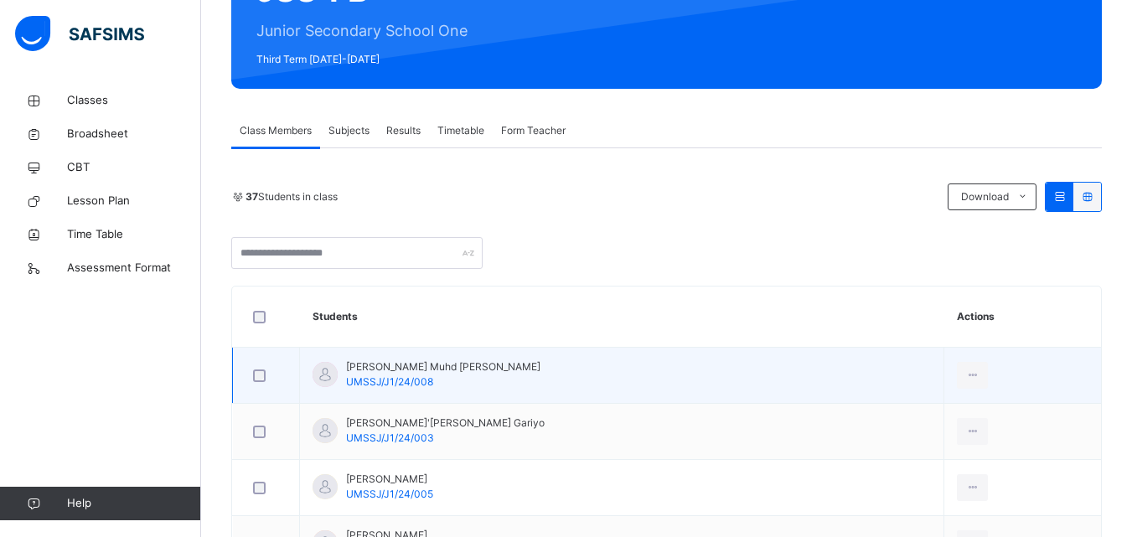
click at [644, 377] on td "Abdullahi Muhd Lawan UMSSJ/J1/24/008" at bounding box center [622, 376] width 644 height 56
click at [632, 373] on td "Abdullahi Muhd Lawan UMSSJ/J1/24/008" at bounding box center [622, 376] width 644 height 56
click at [604, 374] on td "Abdullahi Muhd Lawan UMSSJ/J1/24/008" at bounding box center [622, 376] width 644 height 56
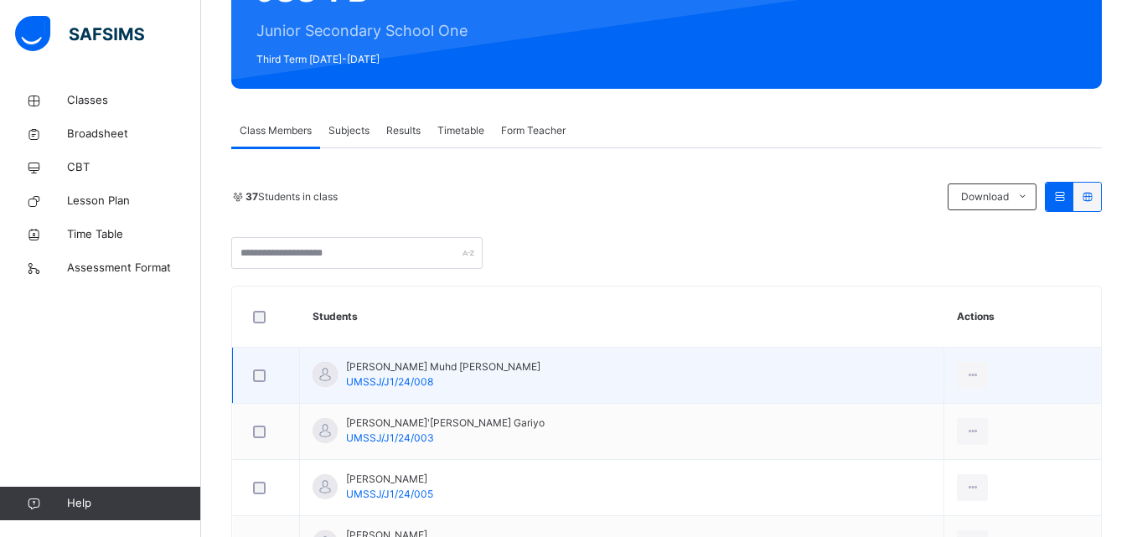
click at [604, 374] on td "Abdullahi Muhd Lawan UMSSJ/J1/24/008" at bounding box center [622, 376] width 644 height 56
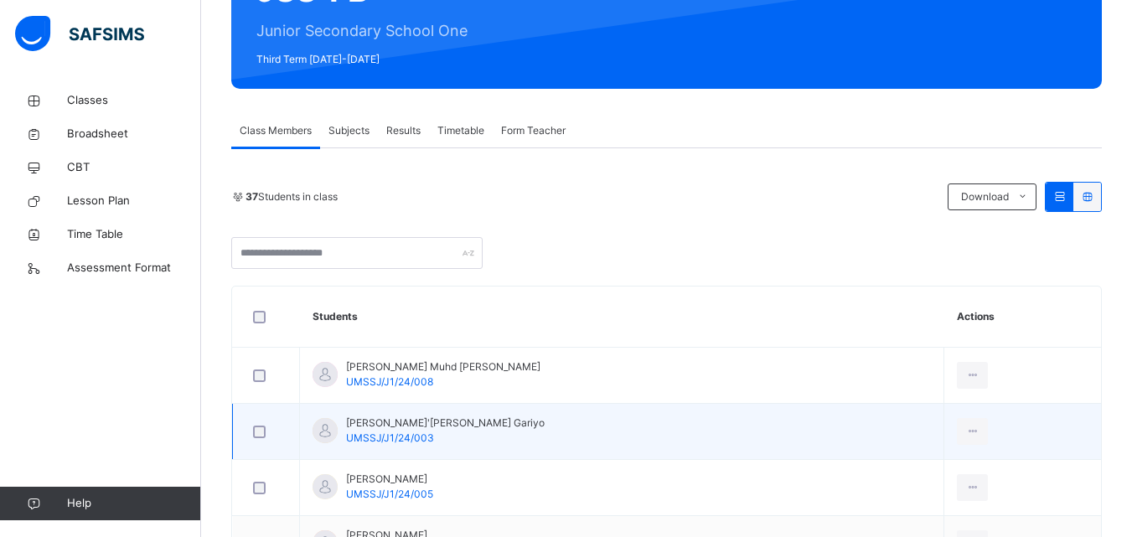
click at [593, 423] on td "Abubakar Abdul'aziz Gariyo UMSSJ/J1/24/003" at bounding box center [622, 432] width 644 height 56
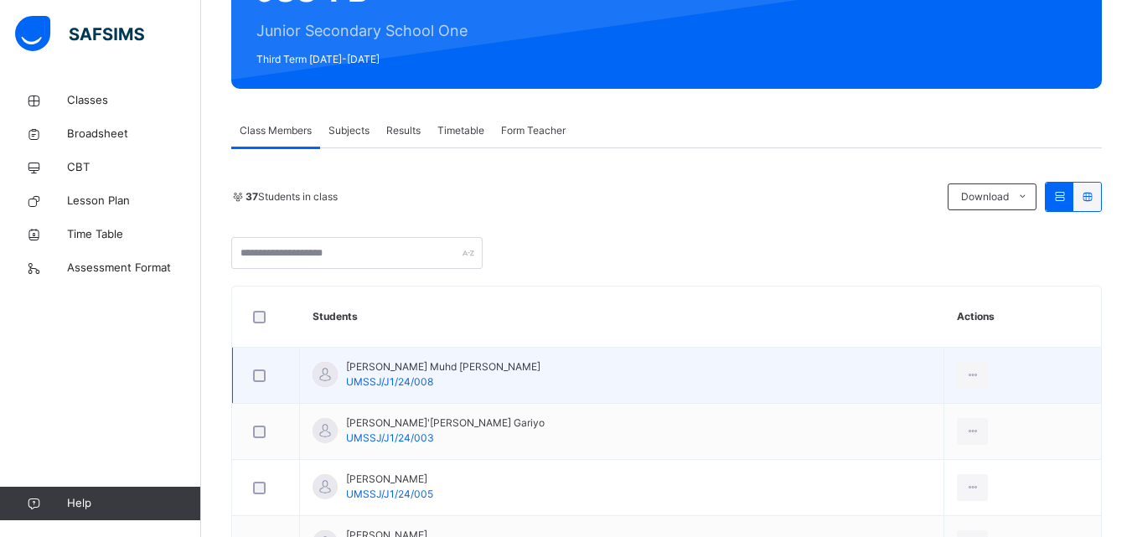
click at [594, 379] on td "Abdullahi Muhd Lawan UMSSJ/J1/24/008" at bounding box center [622, 376] width 644 height 56
click at [601, 364] on td "Abdullahi Muhd Lawan UMSSJ/J1/24/008" at bounding box center [622, 376] width 644 height 56
click at [631, 371] on td "Abdullahi Muhd Lawan UMSSJ/J1/24/008" at bounding box center [622, 376] width 644 height 56
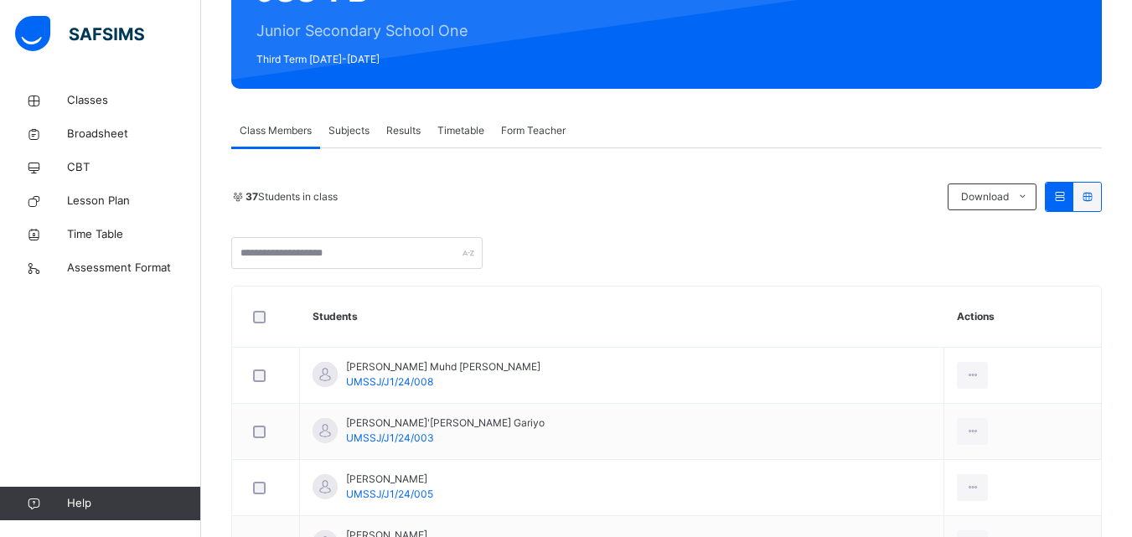
click at [462, 128] on span "Timetable" at bounding box center [460, 130] width 47 height 15
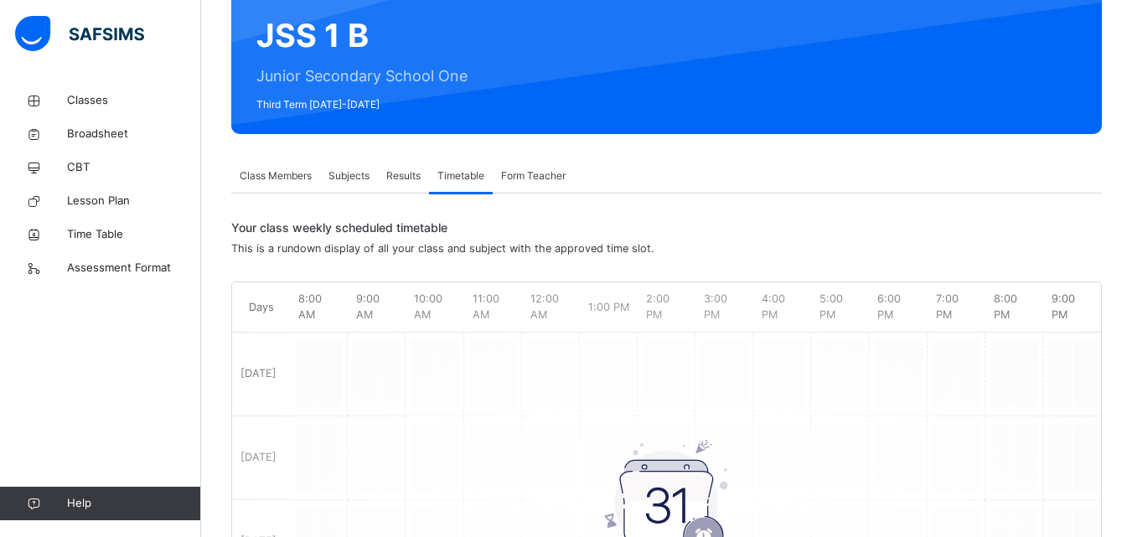
scroll to position [134, 0]
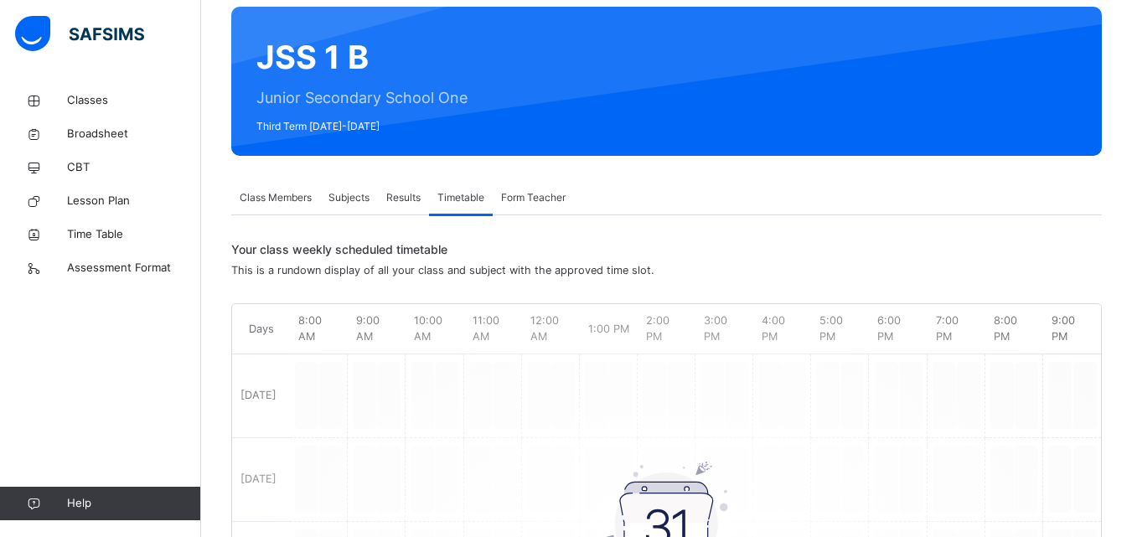
click at [532, 192] on span "Form Teacher" at bounding box center [533, 197] width 64 height 15
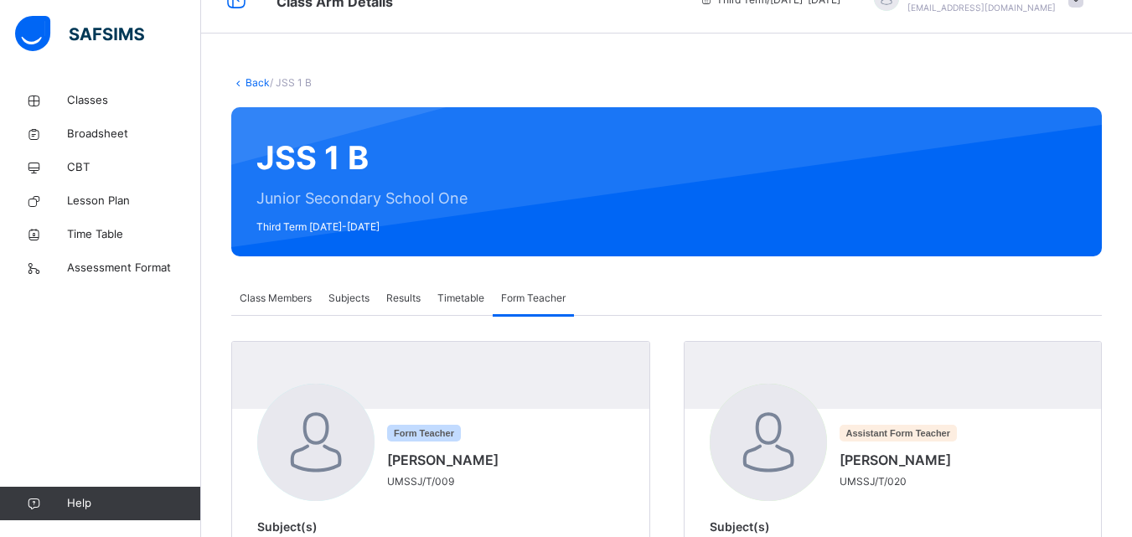
scroll to position [123, 0]
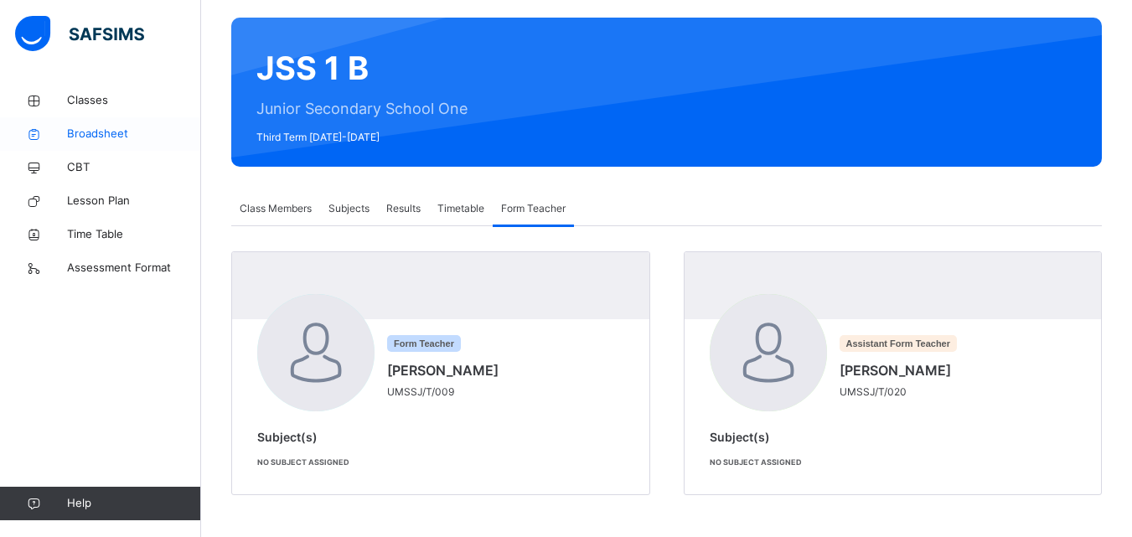
click at [106, 129] on span "Broadsheet" at bounding box center [134, 134] width 134 height 17
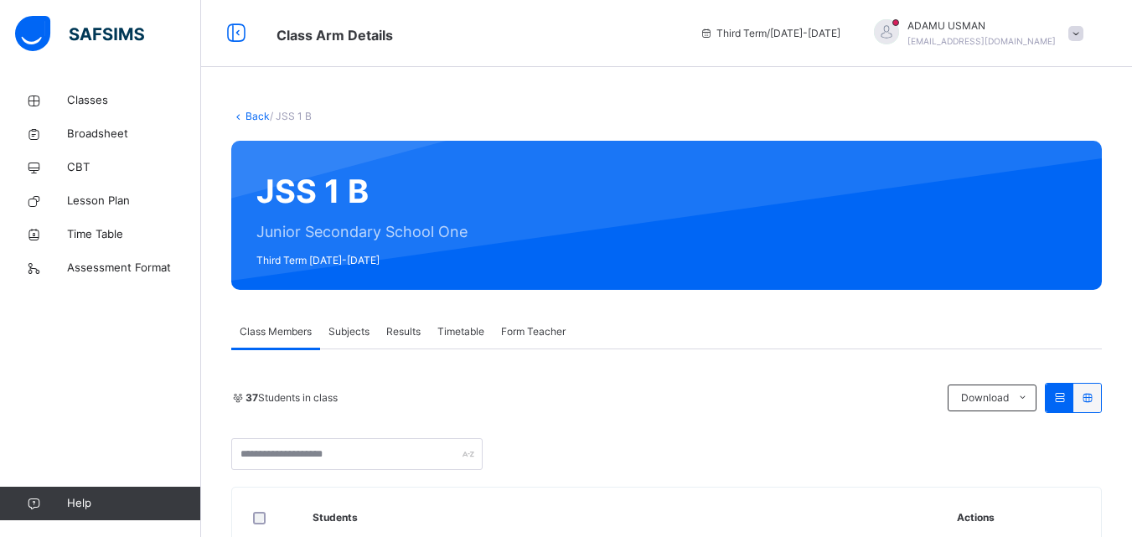
click at [248, 119] on link "Back" at bounding box center [257, 116] width 24 height 13
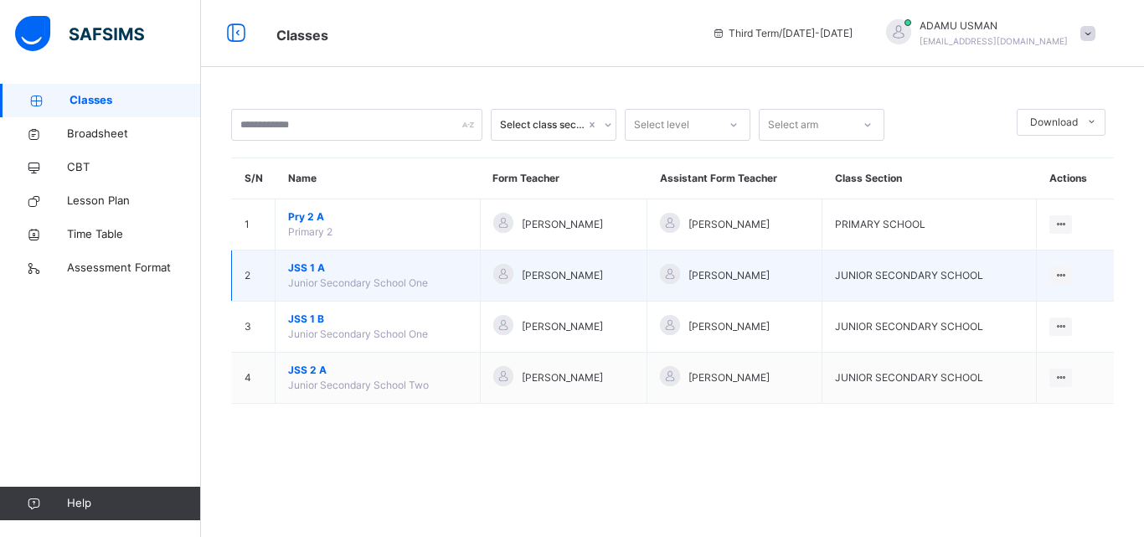
click at [323, 260] on span "JSS 1 A" at bounding box center [377, 267] width 179 height 15
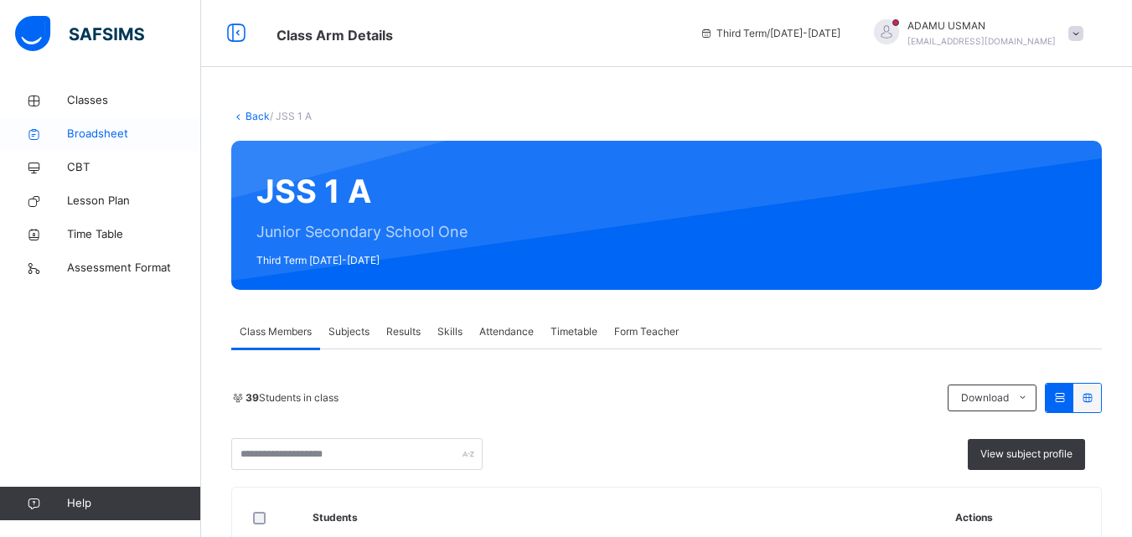
click at [129, 127] on span "Broadsheet" at bounding box center [134, 134] width 134 height 17
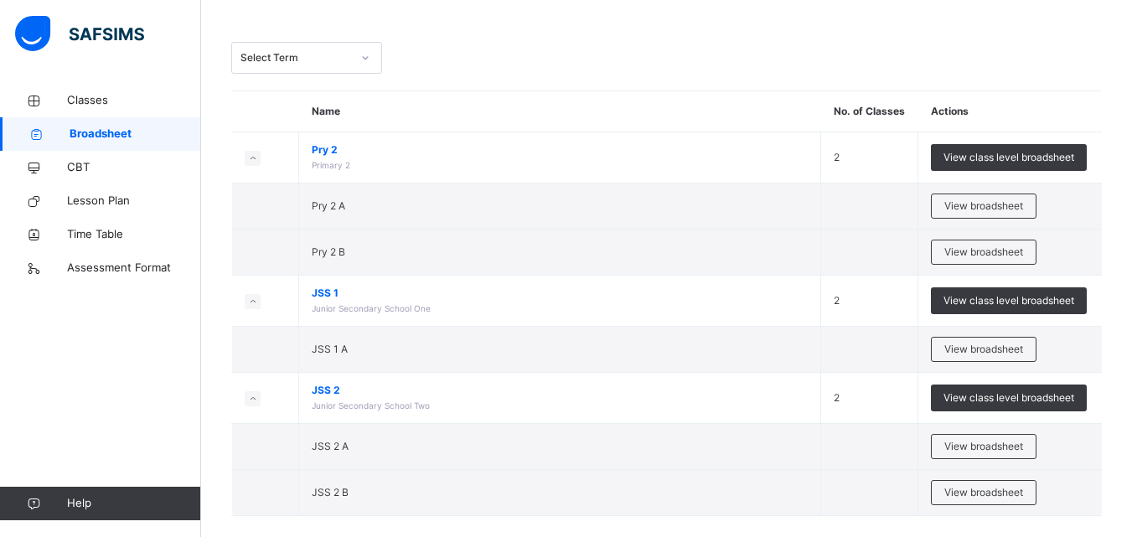
scroll to position [88, 0]
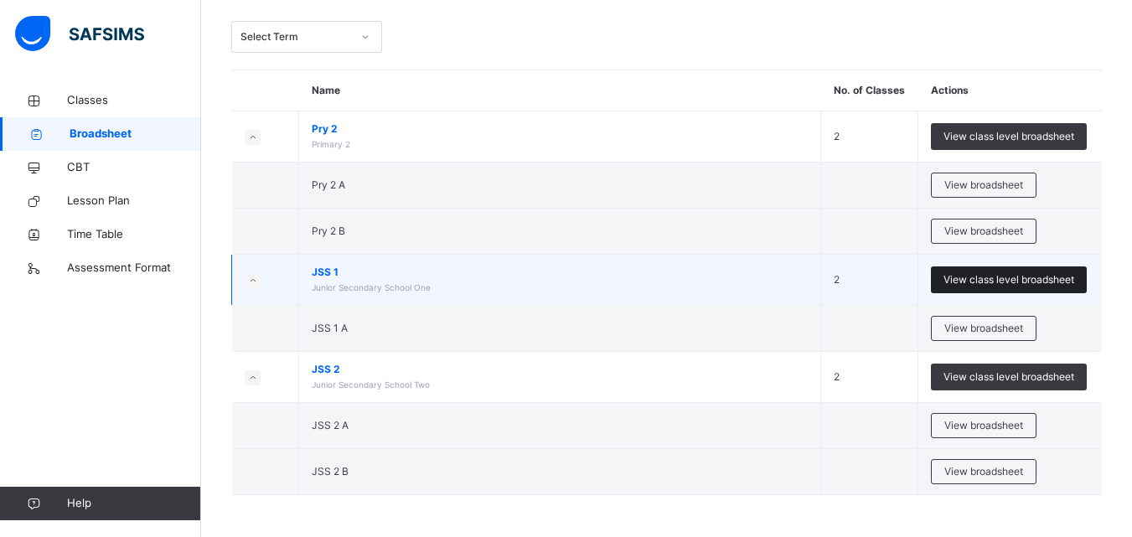
click at [993, 273] on span "View class level broadsheet" at bounding box center [1008, 279] width 131 height 15
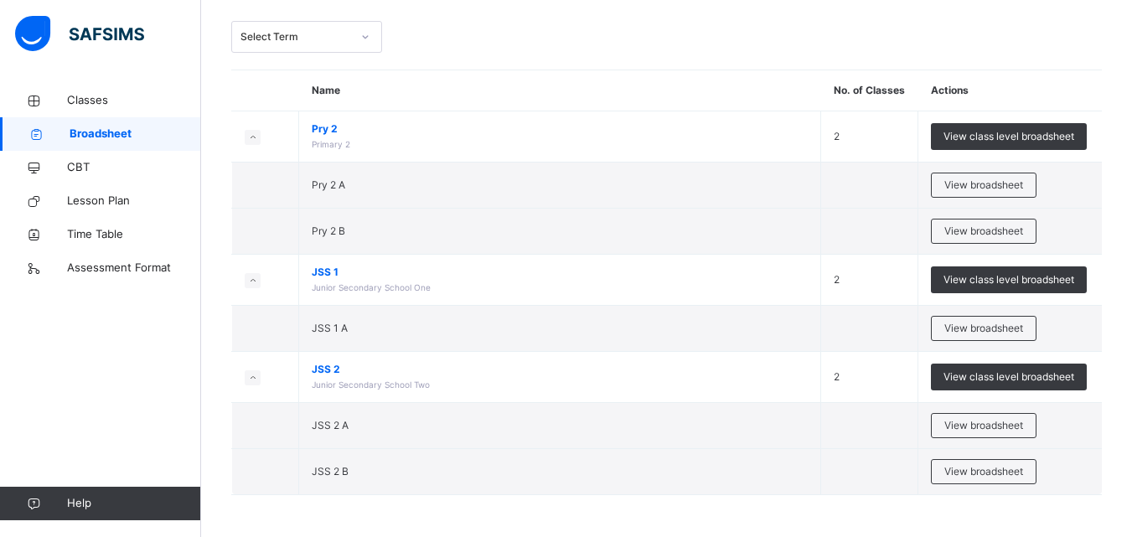
click at [993, 273] on div "Select Term Name No. of Classes Actions Pry 2 Primary 2 2 View class level broa…" at bounding box center [666, 224] width 931 height 625
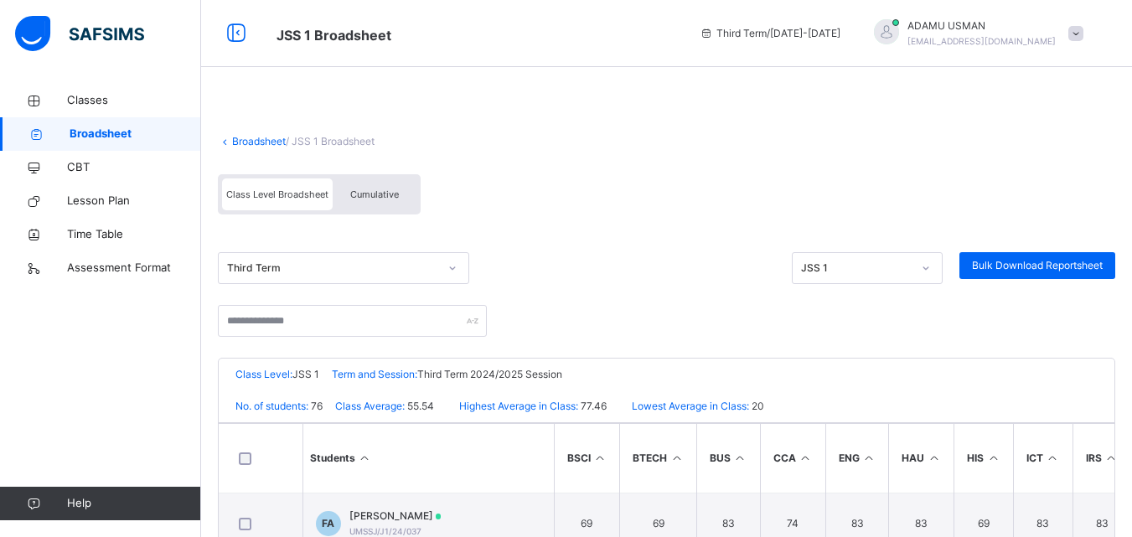
click at [931, 267] on icon at bounding box center [926, 268] width 10 height 17
drag, startPoint x: 936, startPoint y: 267, endPoint x: 494, endPoint y: 220, distance: 443.9
click at [931, 267] on icon at bounding box center [926, 268] width 10 height 17
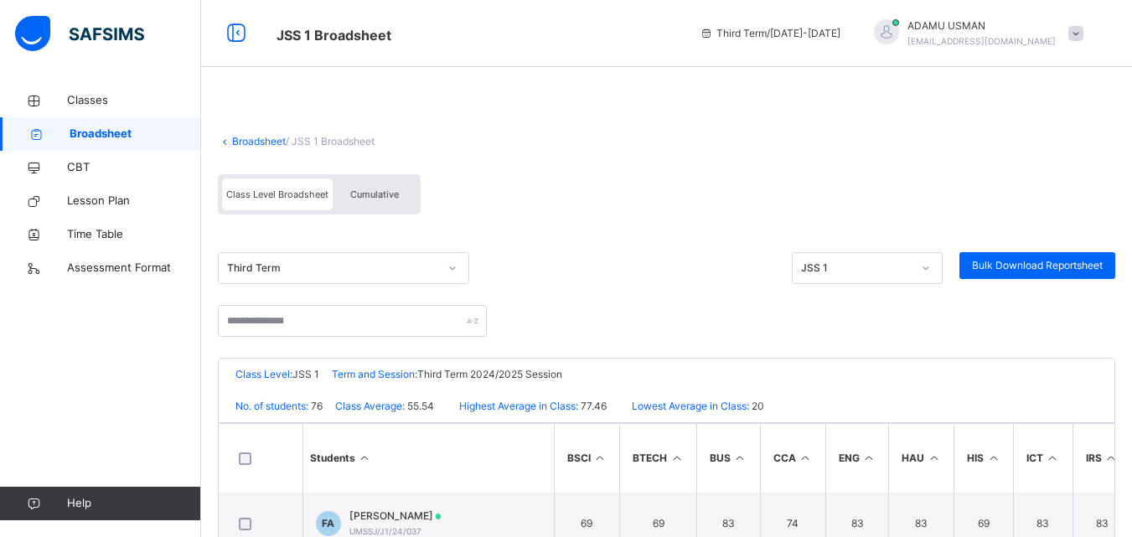
click at [931, 267] on icon at bounding box center [926, 268] width 10 height 17
click at [172, 130] on span "Broadsheet" at bounding box center [136, 134] width 132 height 17
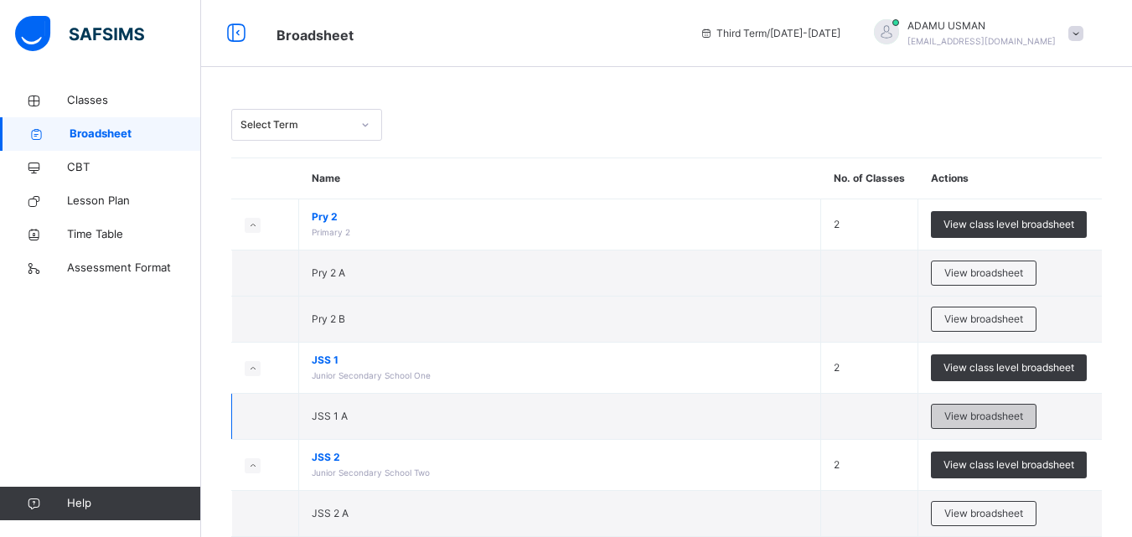
click at [976, 410] on span "View broadsheet" at bounding box center [983, 416] width 79 height 15
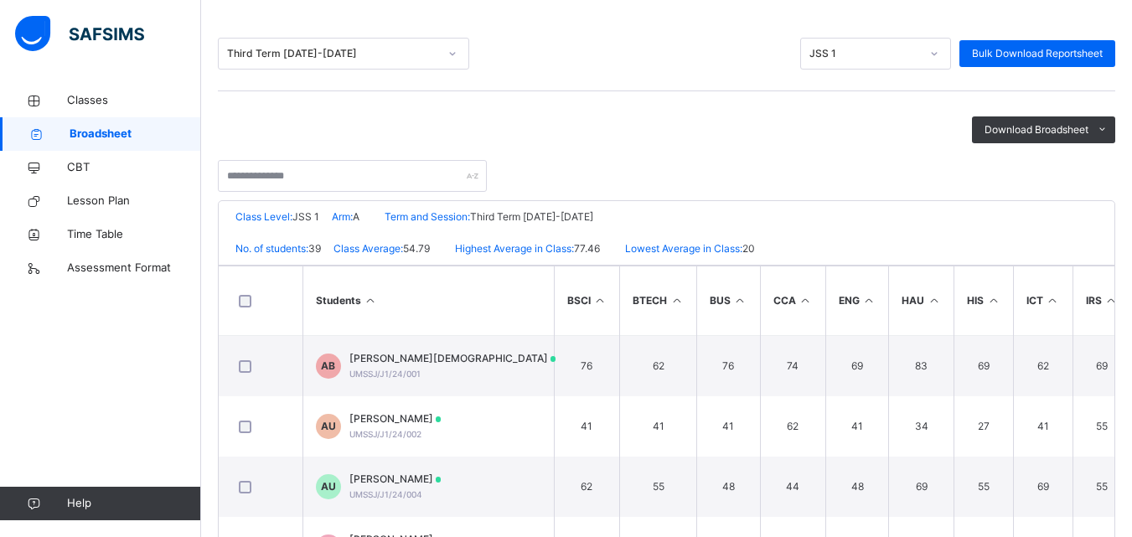
scroll to position [379, 0]
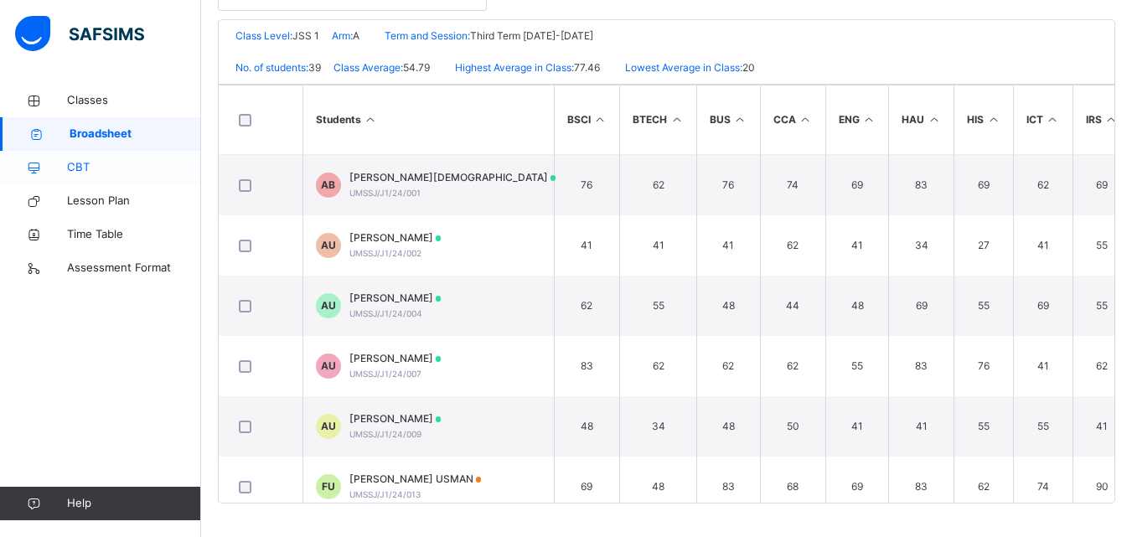
click at [103, 161] on span "CBT" at bounding box center [134, 167] width 134 height 17
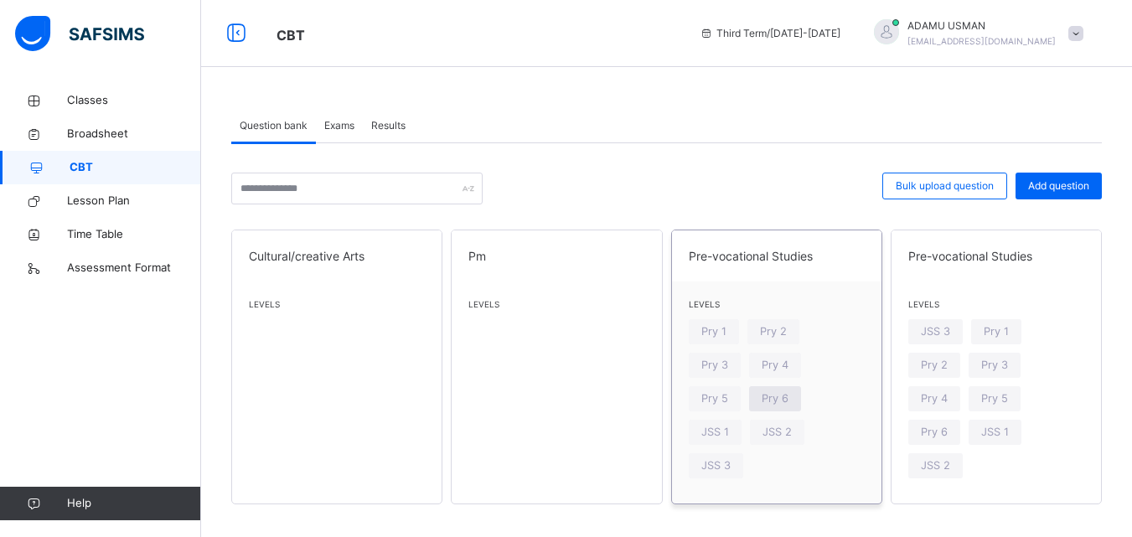
click at [761, 396] on span "Pry 6" at bounding box center [774, 398] width 27 height 16
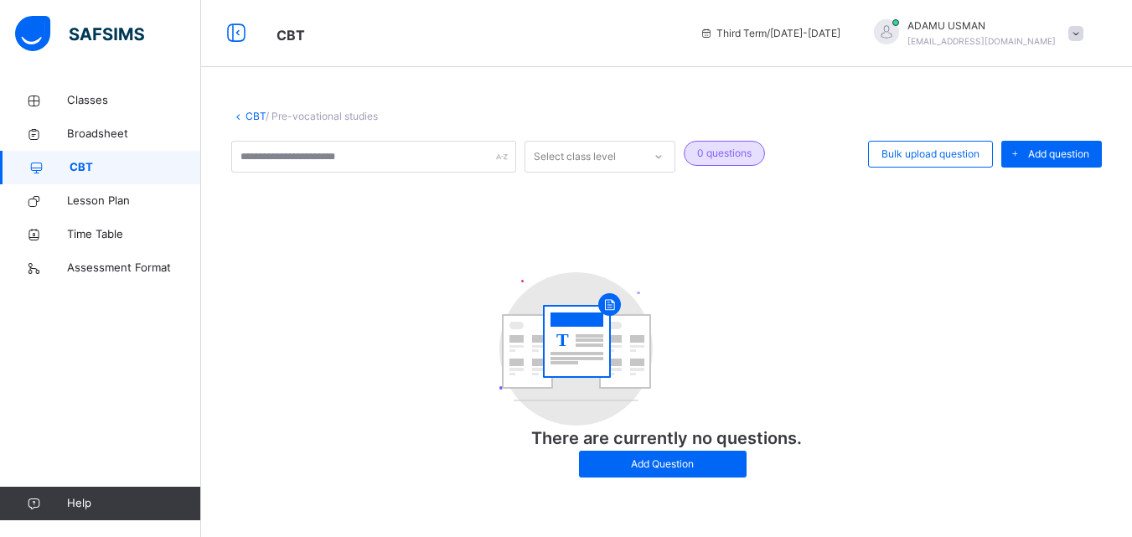
click at [255, 114] on link "CBT" at bounding box center [255, 116] width 20 height 13
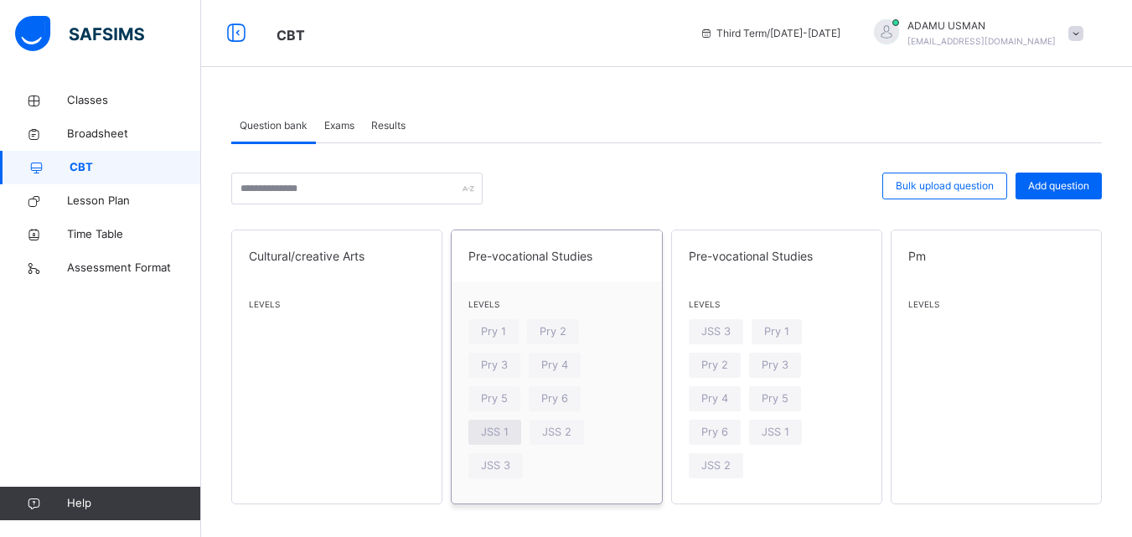
click at [508, 424] on span "JSS 1" at bounding box center [495, 432] width 28 height 16
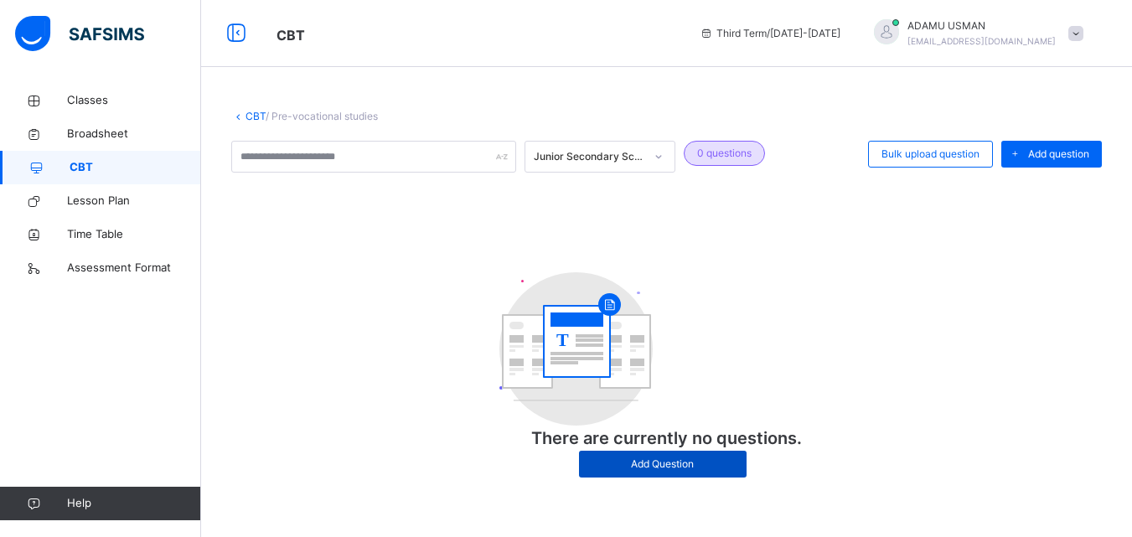
click at [601, 461] on span "Add Question" at bounding box center [662, 463] width 142 height 15
click at [0, 0] on span at bounding box center [0, 0] width 0 height 0
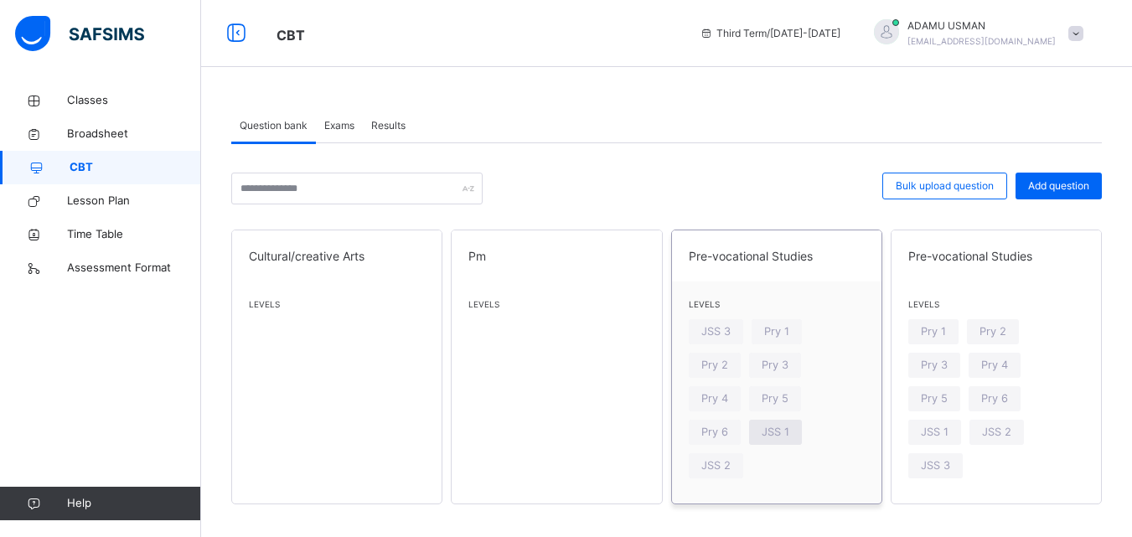
click at [778, 428] on span "JSS 1" at bounding box center [775, 432] width 28 height 16
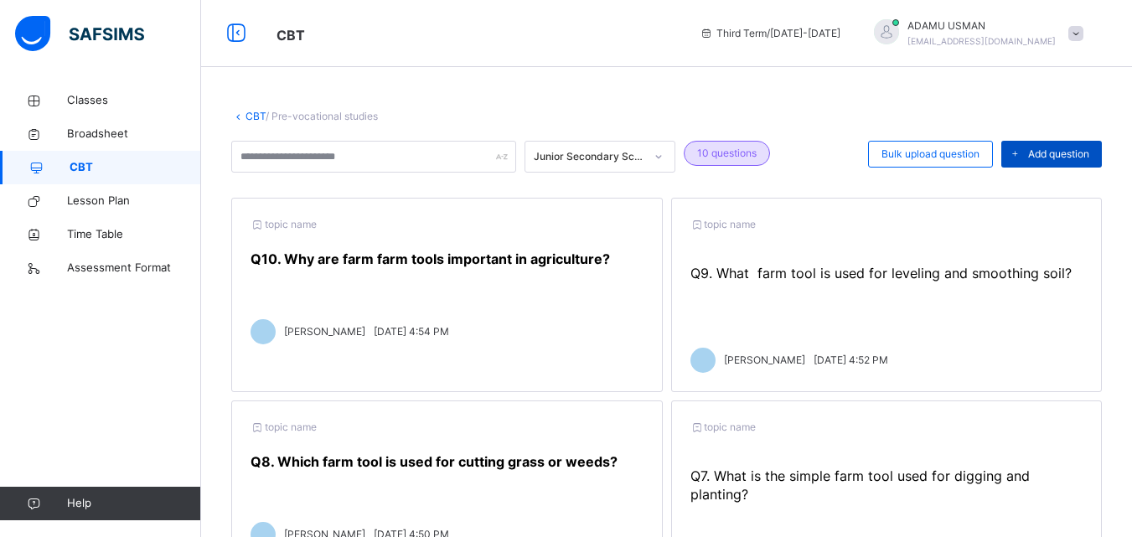
click at [1028, 150] on span at bounding box center [1014, 154] width 27 height 27
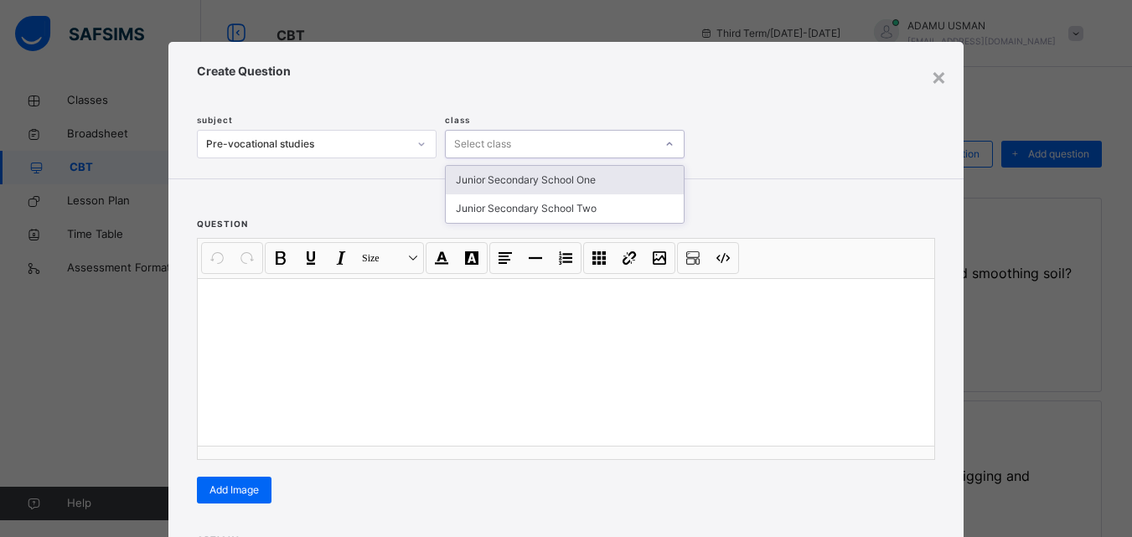
click at [665, 141] on icon at bounding box center [669, 144] width 10 height 17
click at [486, 175] on div "Junior Secondary School One" at bounding box center [565, 180] width 238 height 28
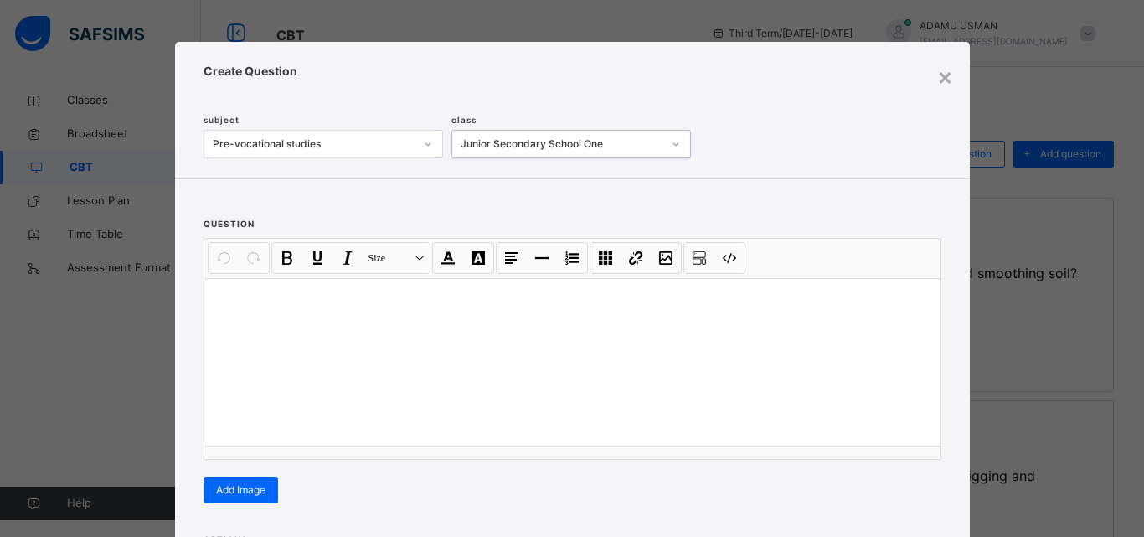
click at [205, 297] on div at bounding box center [572, 362] width 736 height 168
click at [224, 483] on span "Add Image" at bounding box center [240, 489] width 49 height 15
click at [261, 483] on div "**********" at bounding box center [572, 445] width 795 height 533
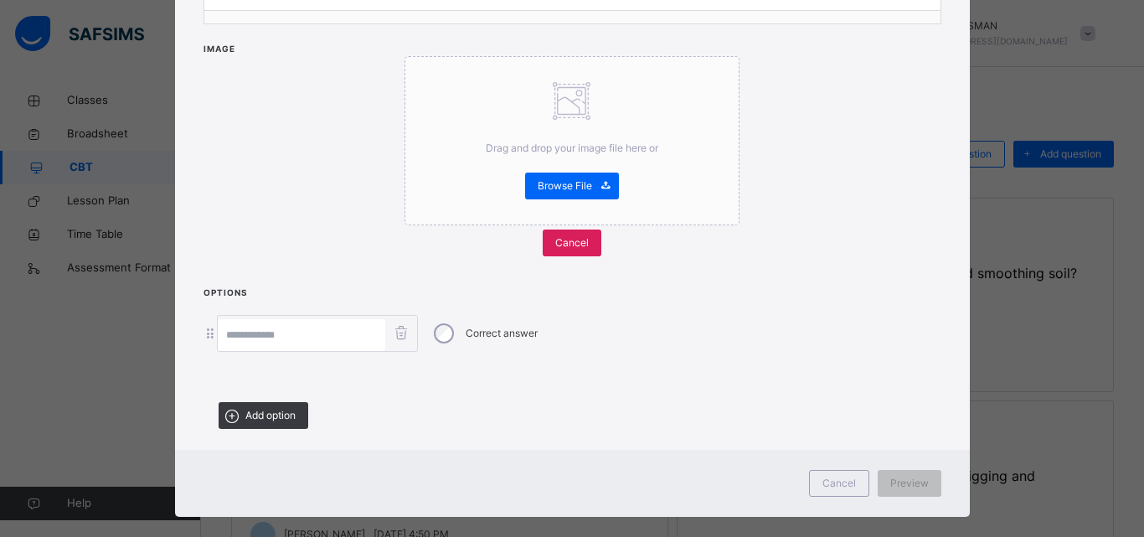
scroll to position [456, 0]
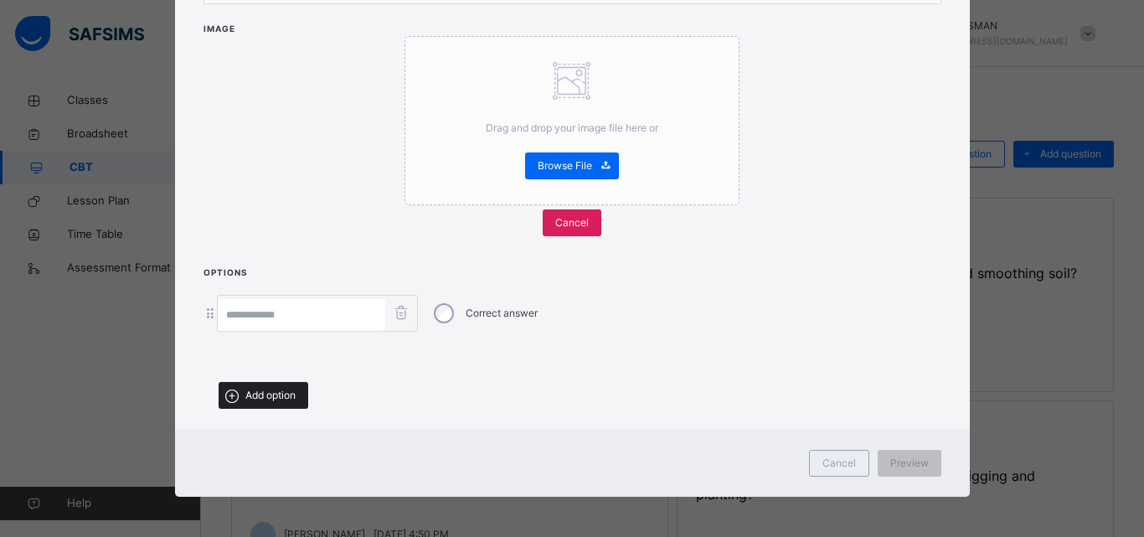
click at [280, 389] on span "Add option" at bounding box center [270, 395] width 50 height 15
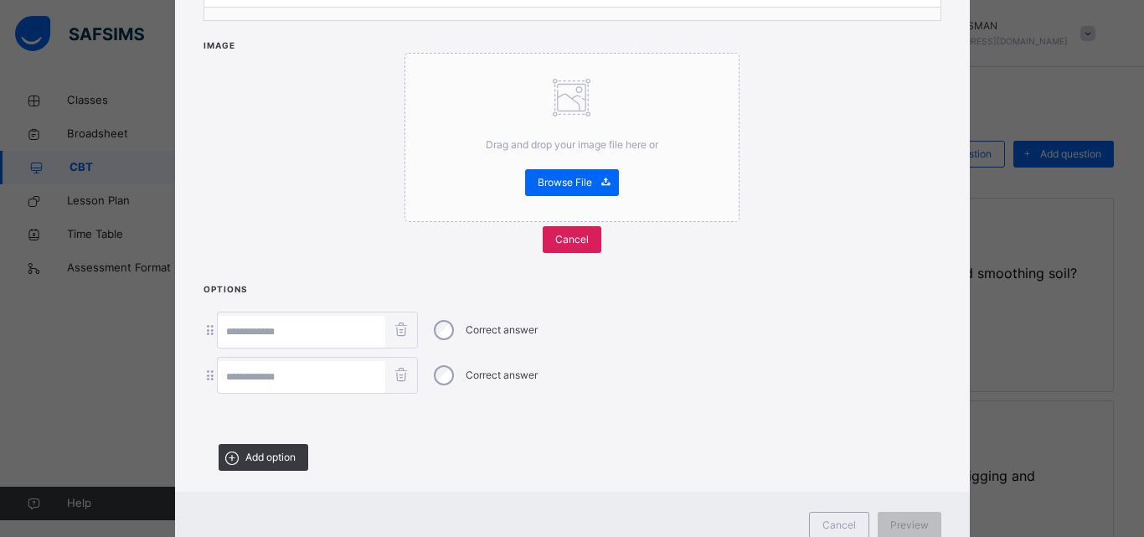
scroll to position [499, 0]
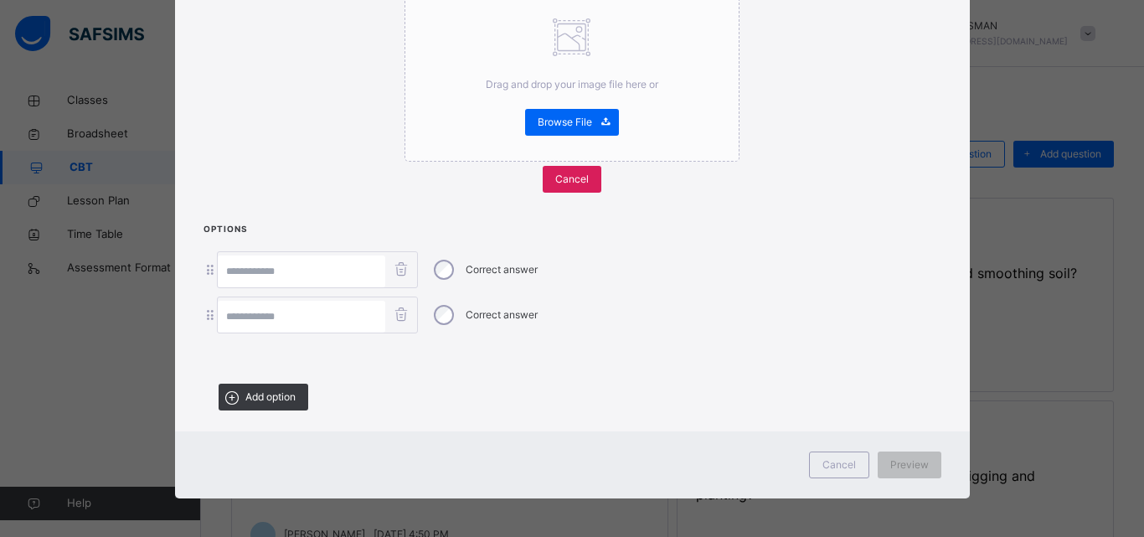
click at [358, 264] on input at bounding box center [302, 271] width 168 height 32
type input "****"
click at [334, 312] on input at bounding box center [302, 317] width 168 height 32
type input "***"
click at [266, 389] on span "Add option" at bounding box center [270, 396] width 50 height 15
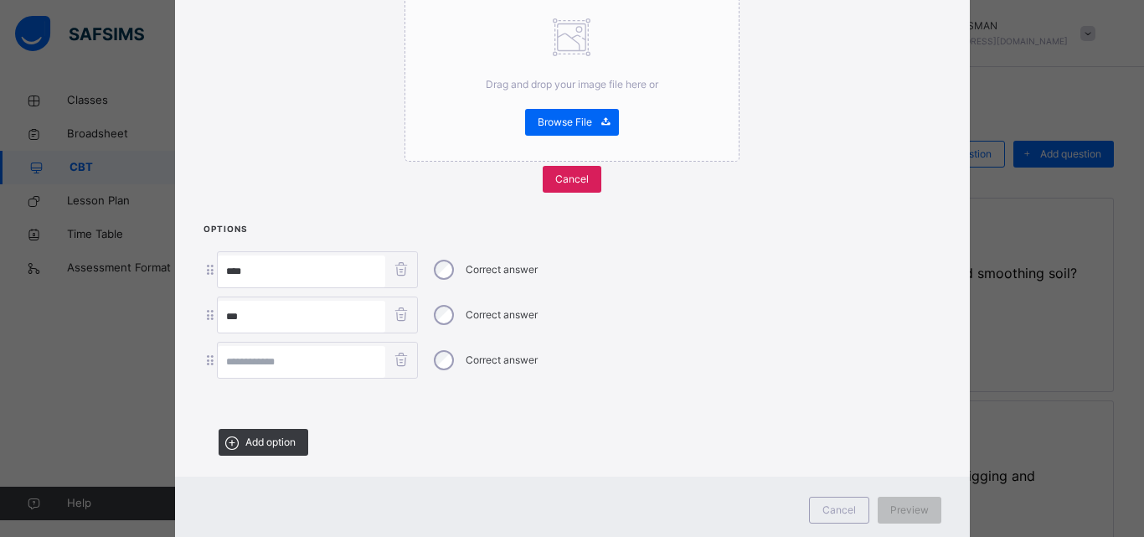
click at [260, 355] on input at bounding box center [302, 362] width 168 height 32
type input "***"
click at [890, 505] on span "Preview" at bounding box center [909, 510] width 39 height 15
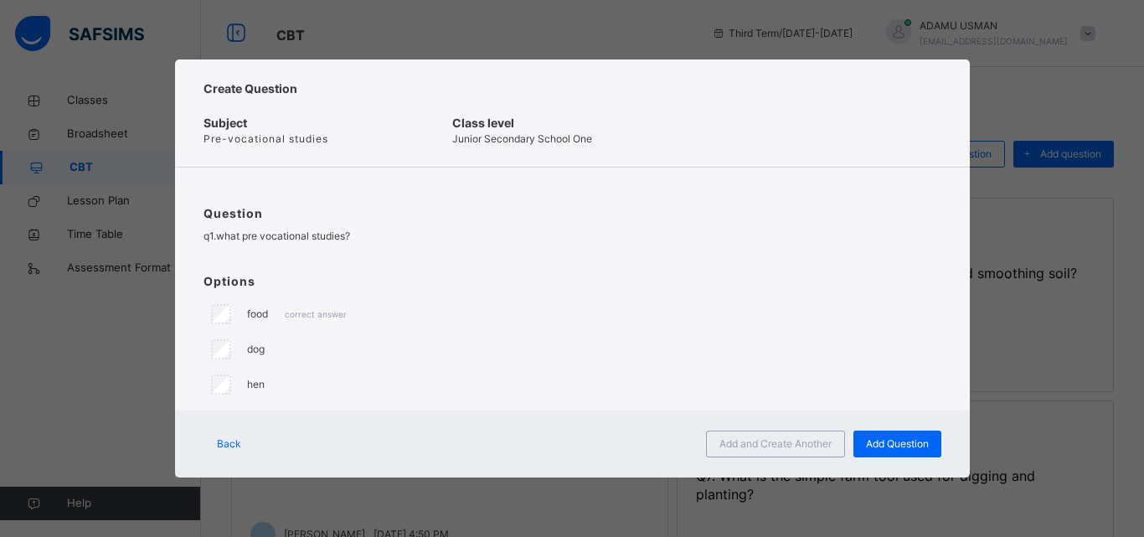
click at [905, 500] on div "Create Question Subject Pre-vocational studies Class level Junior Secondary Sch…" at bounding box center [572, 268] width 1144 height 537
click at [215, 266] on div "Create Question Subject Pre-vocational studies Class level Junior Secondary Sch…" at bounding box center [572, 268] width 795 height 418
click at [222, 271] on div "Create Question Subject Pre-vocational studies Class level Junior Secondary Sch…" at bounding box center [572, 268] width 795 height 418
click at [217, 261] on div "Question q1.what pre vocational studies?" at bounding box center [572, 216] width 795 height 96
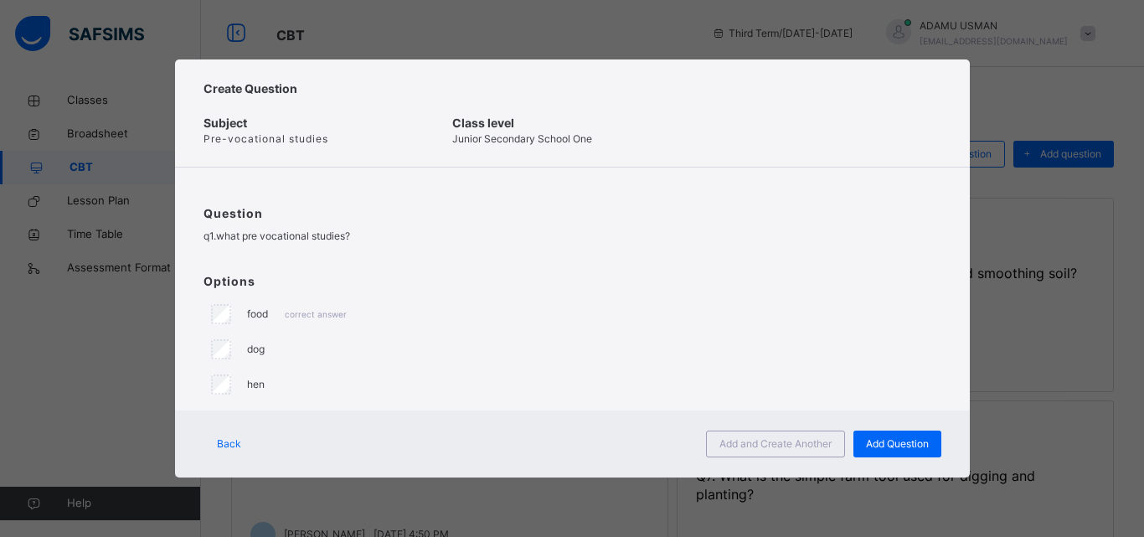
click at [248, 265] on div "Create Question Subject Pre-vocational studies Class level Junior Secondary Sch…" at bounding box center [572, 268] width 795 height 418
click at [245, 260] on div "Question q1.what pre vocational studies?" at bounding box center [572, 216] width 795 height 96
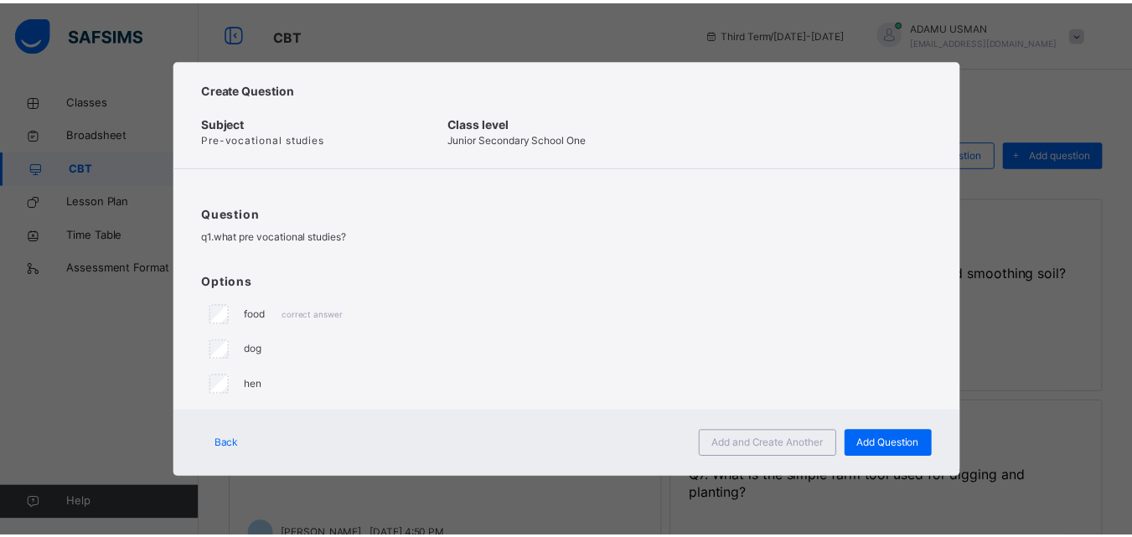
scroll to position [0, 0]
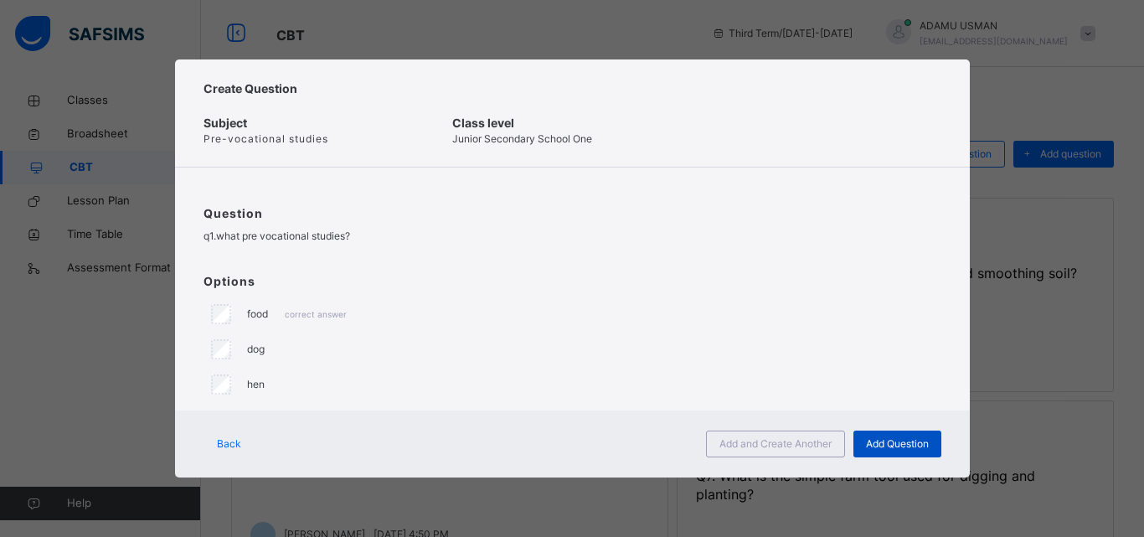
click at [871, 443] on span "Add Question" at bounding box center [897, 443] width 63 height 15
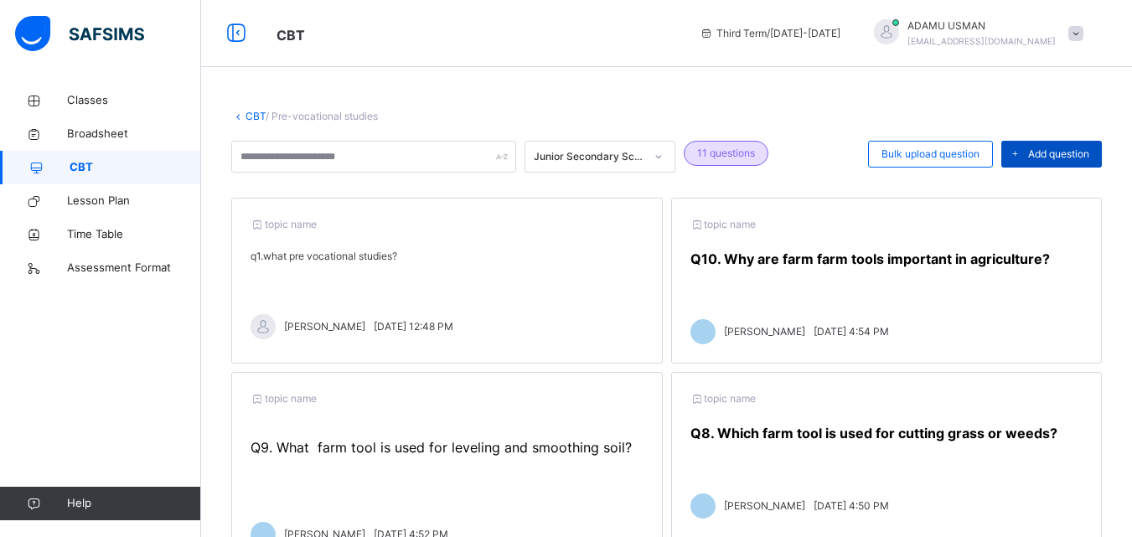
click at [1038, 157] on span "Add question" at bounding box center [1058, 154] width 61 height 15
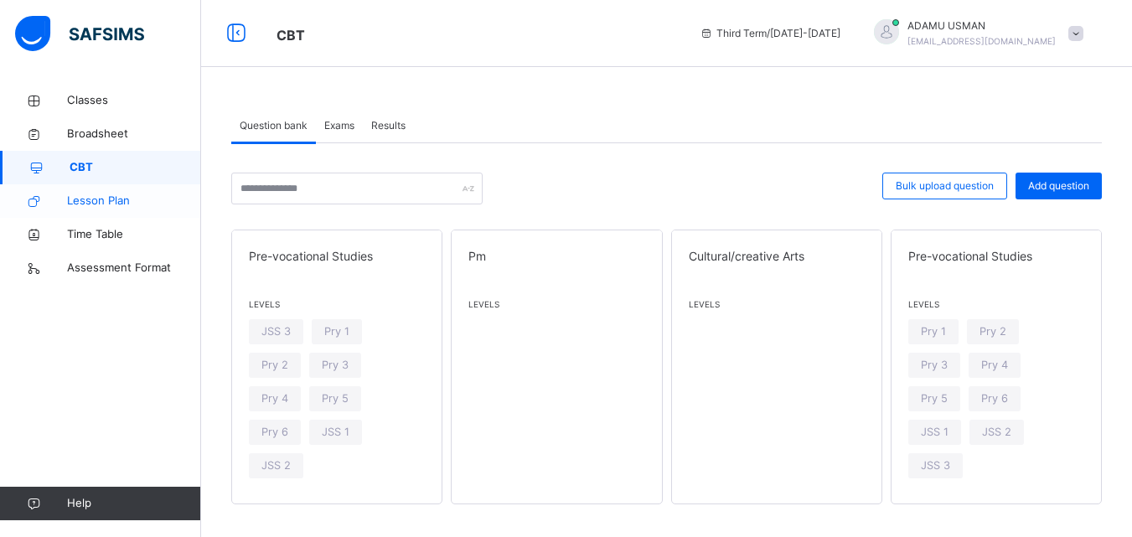
click at [96, 194] on span "Lesson Plan" at bounding box center [134, 201] width 134 height 17
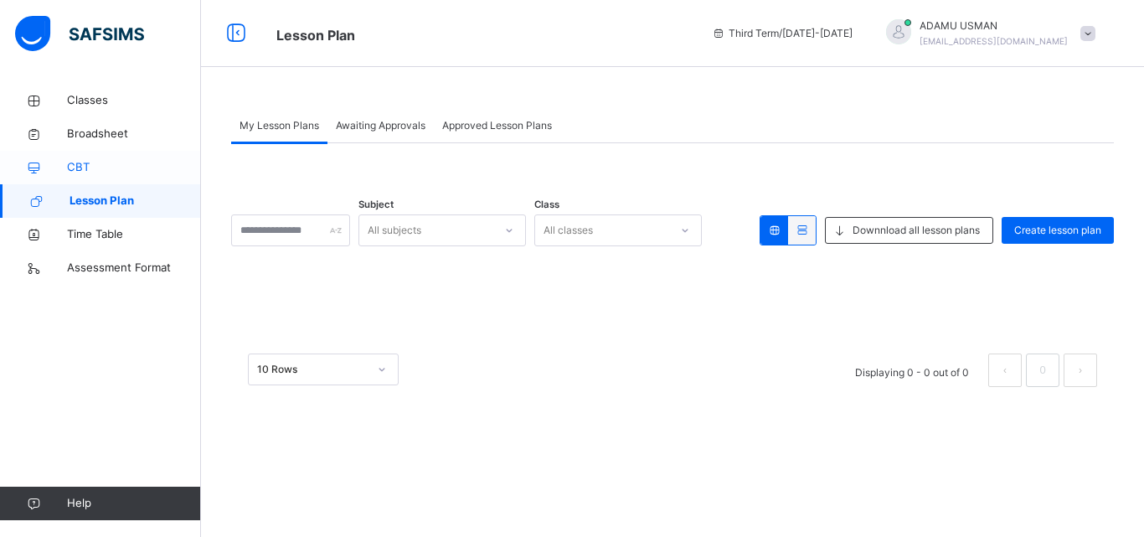
click at [84, 163] on span "CBT" at bounding box center [134, 167] width 134 height 17
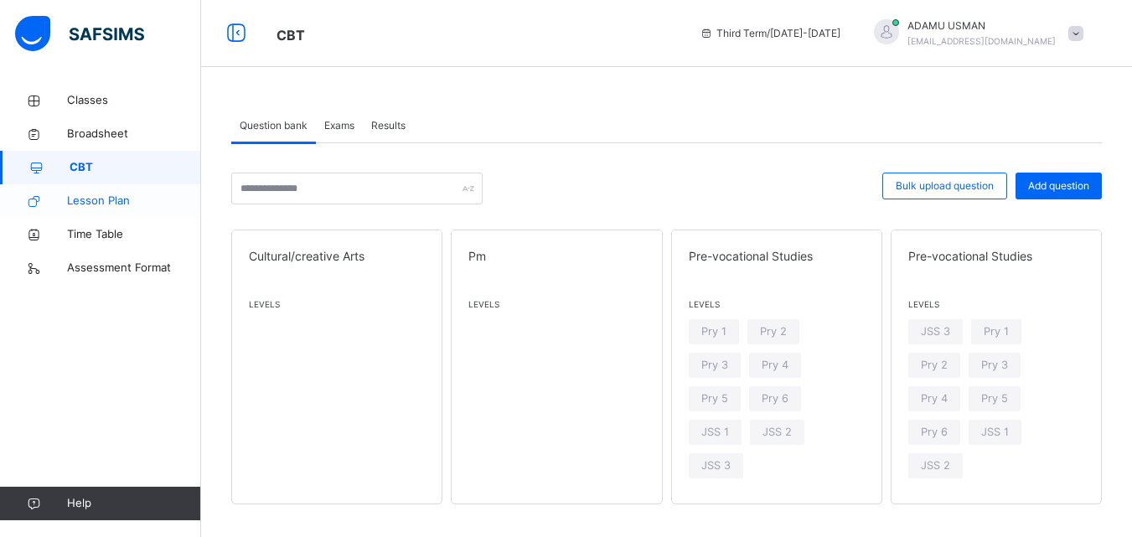
click at [88, 193] on span "Lesson Plan" at bounding box center [134, 201] width 134 height 17
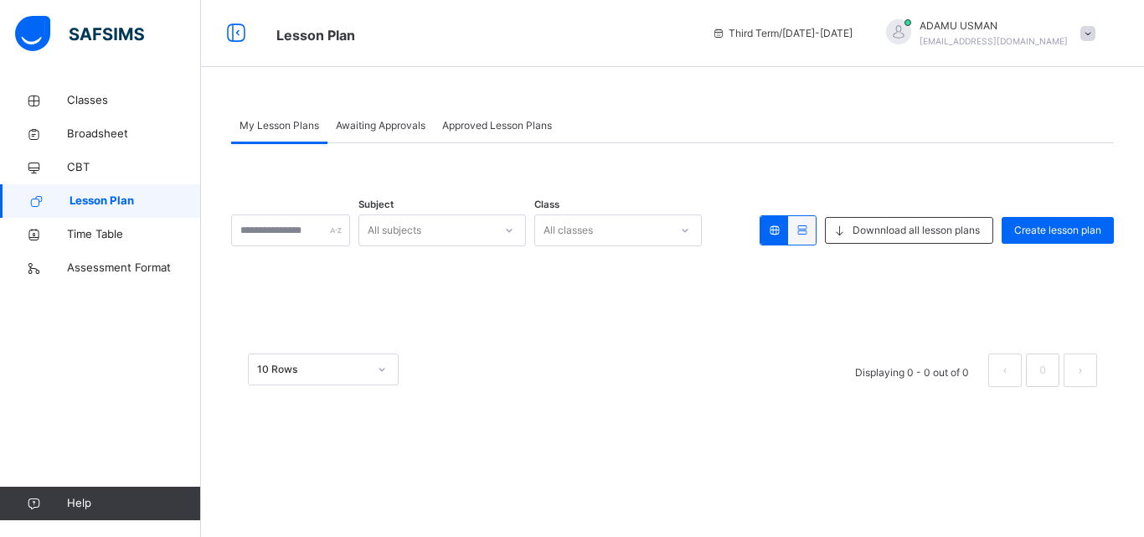
click at [278, 121] on span "My Lesson Plans" at bounding box center [280, 125] width 80 height 15
click at [486, 236] on div "All subjects" at bounding box center [426, 231] width 134 height 26
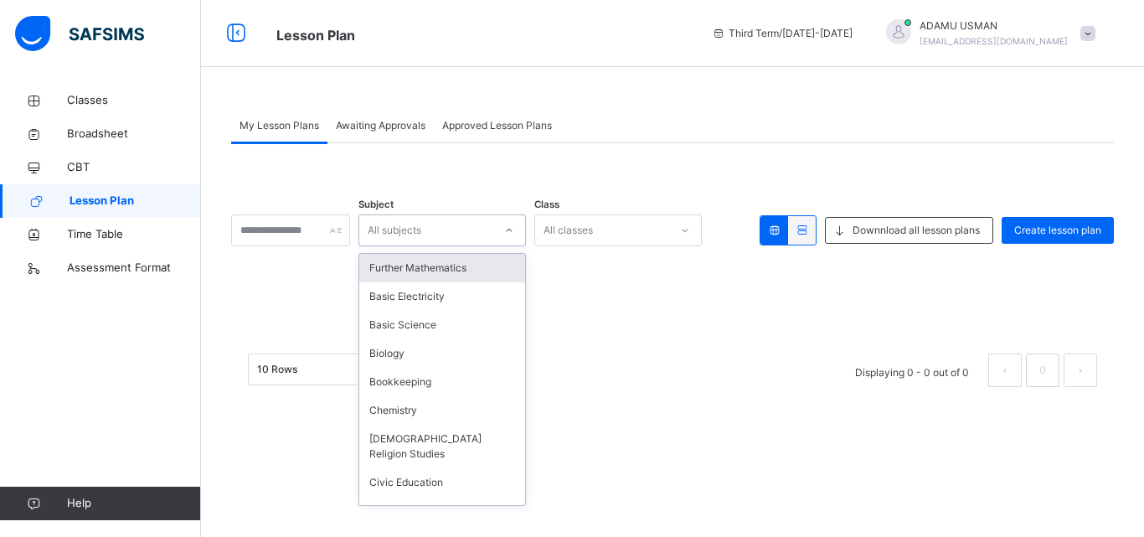
click at [464, 270] on div "Further Mathematics" at bounding box center [442, 268] width 166 height 28
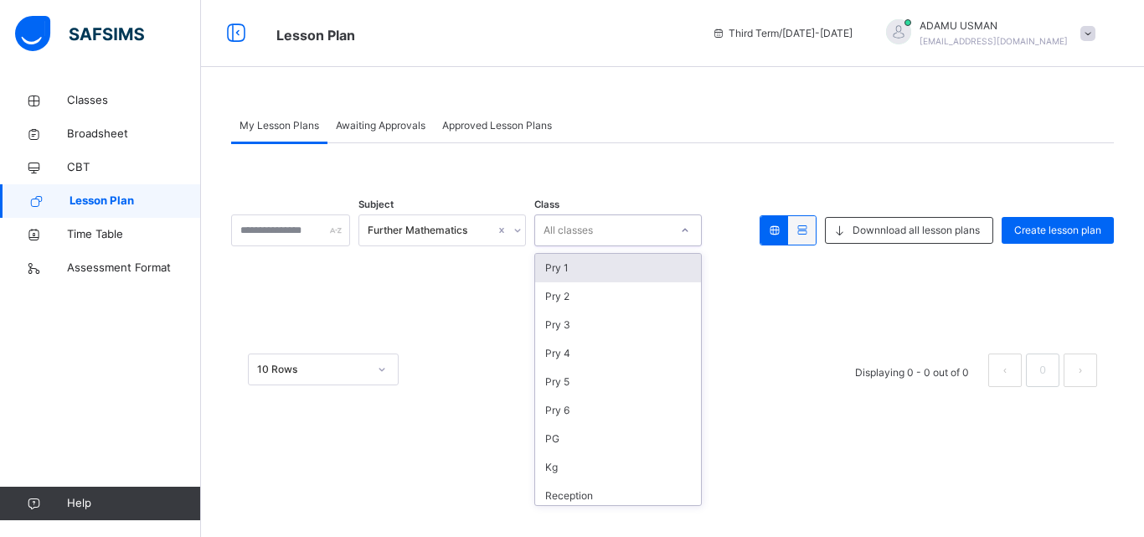
click at [699, 227] on div at bounding box center [685, 230] width 28 height 27
click at [622, 271] on div "Pry 1" at bounding box center [618, 268] width 166 height 28
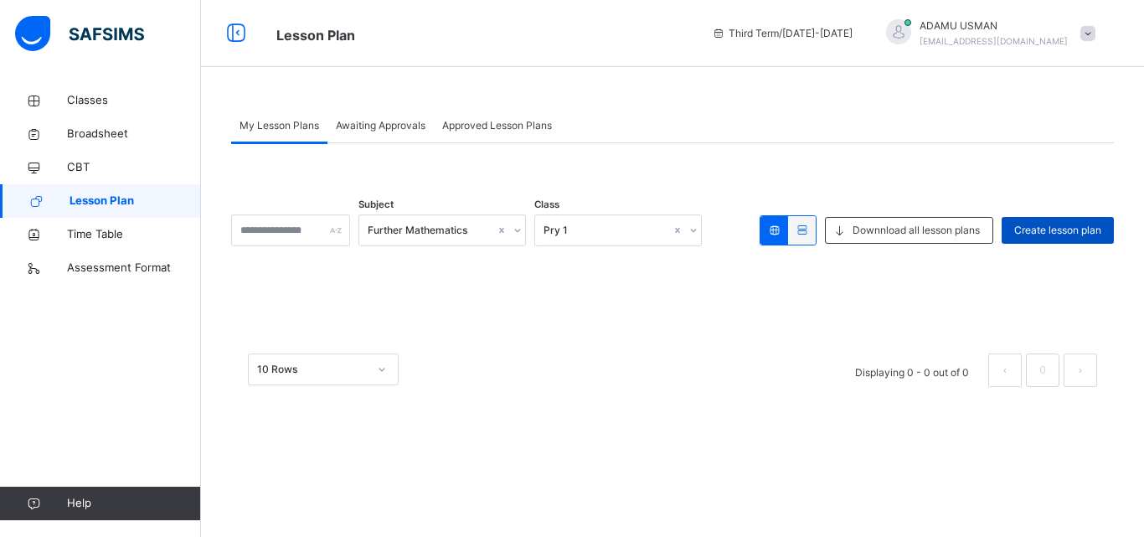
click at [1065, 232] on span "Create lesson plan" at bounding box center [1057, 230] width 87 height 15
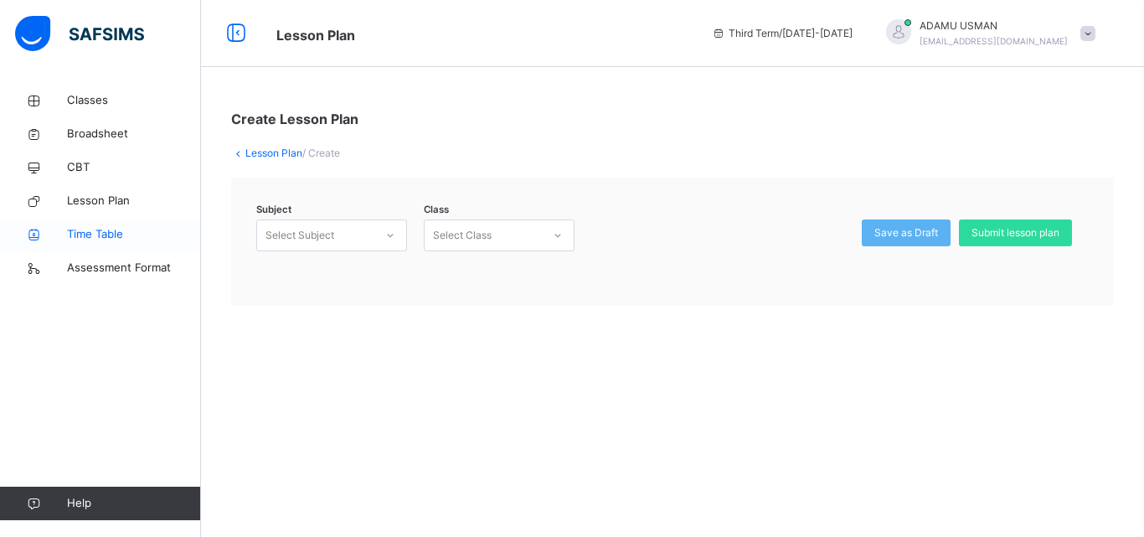
click at [90, 229] on span "Time Table" at bounding box center [134, 234] width 134 height 17
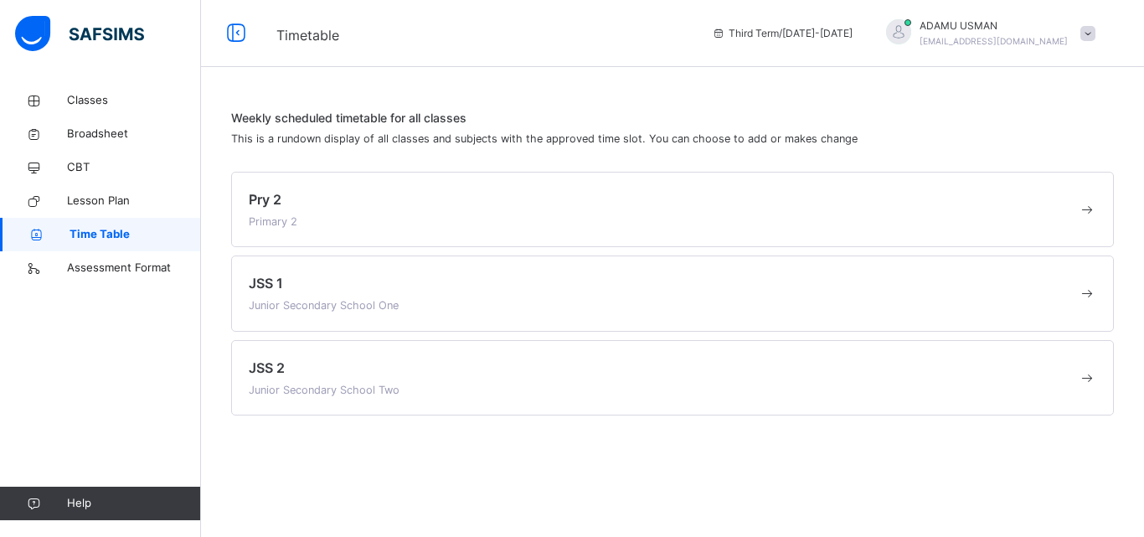
click at [315, 298] on div "JSS 1 Junior Secondary School One" at bounding box center [663, 293] width 829 height 40
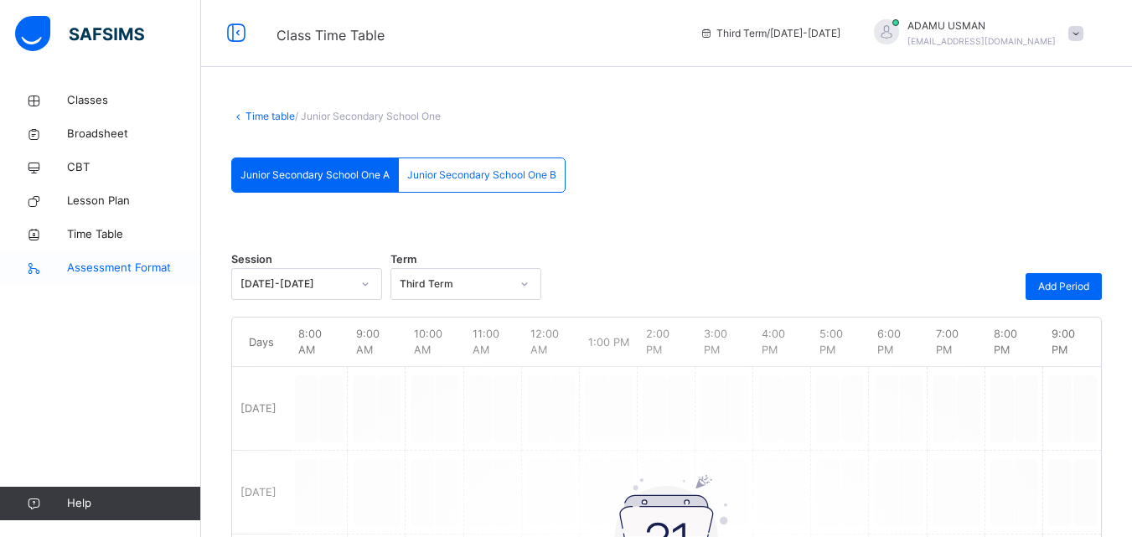
click at [141, 263] on span "Assessment Format" at bounding box center [134, 268] width 134 height 17
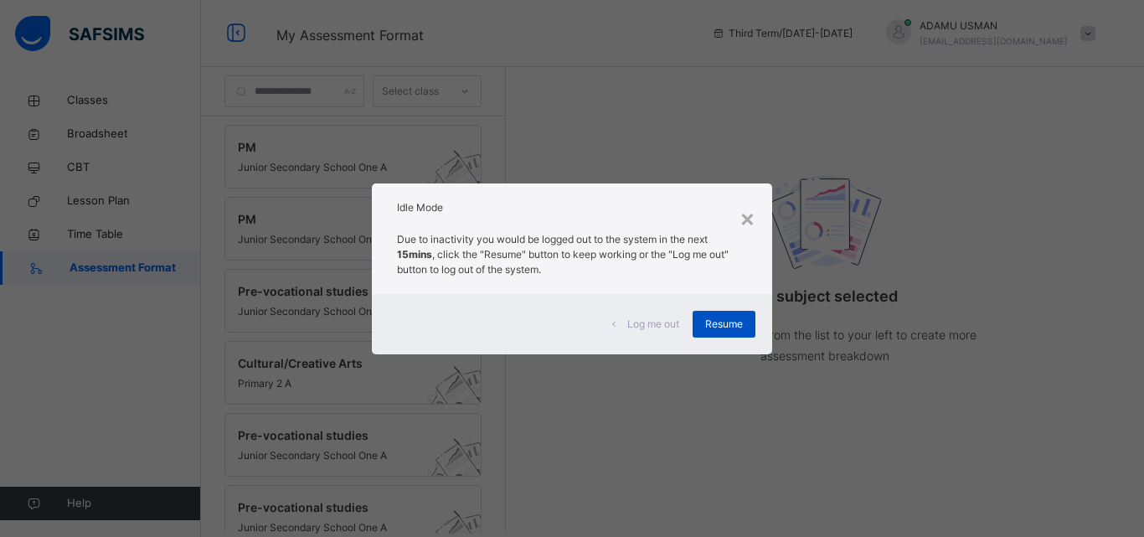
click at [730, 321] on span "Resume" at bounding box center [724, 324] width 38 height 15
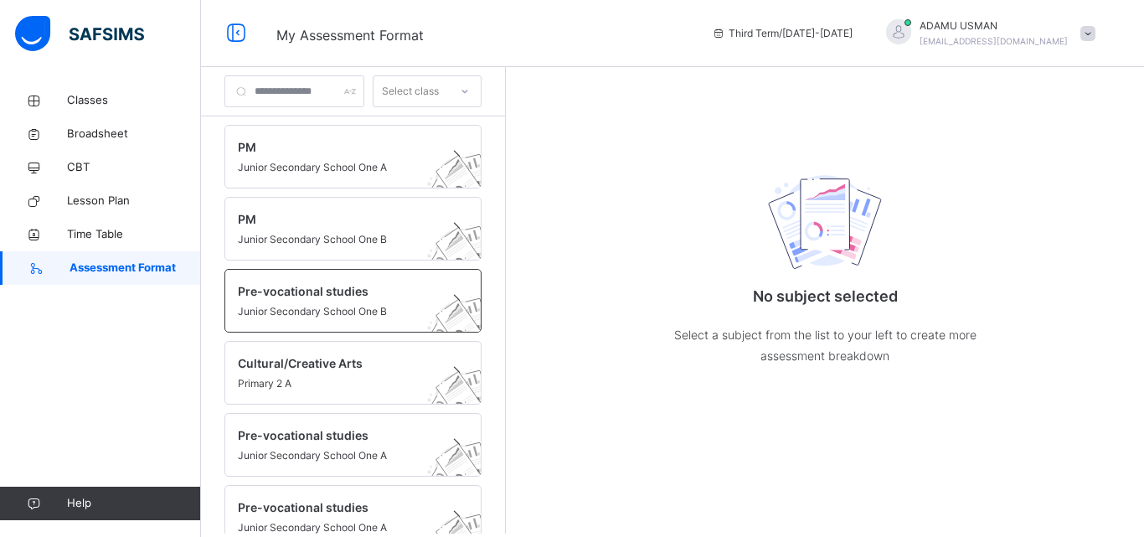
click at [410, 298] on span "Pre-vocational studies" at bounding box center [337, 291] width 199 height 18
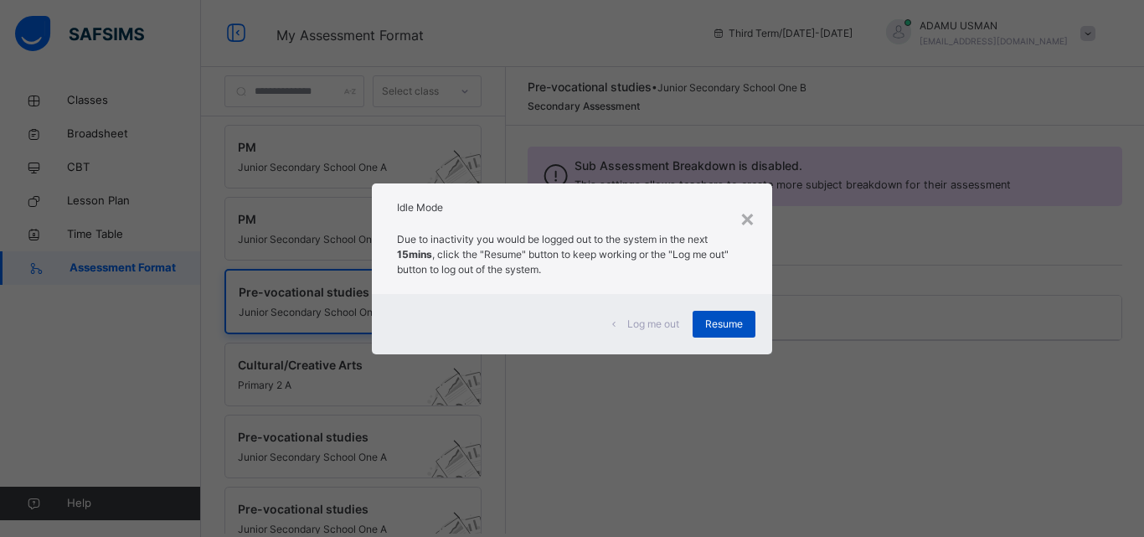
click at [702, 318] on div "Resume" at bounding box center [724, 324] width 63 height 27
click at [724, 318] on div "CA 1 Max Score: 15" at bounding box center [825, 313] width 560 height 18
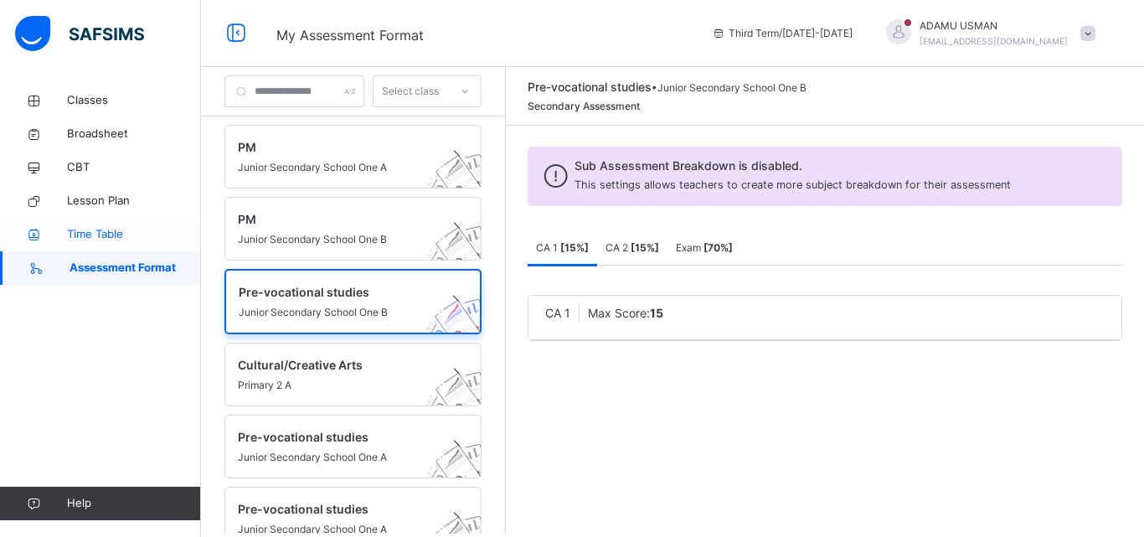
click at [107, 228] on span "Time Table" at bounding box center [134, 234] width 134 height 17
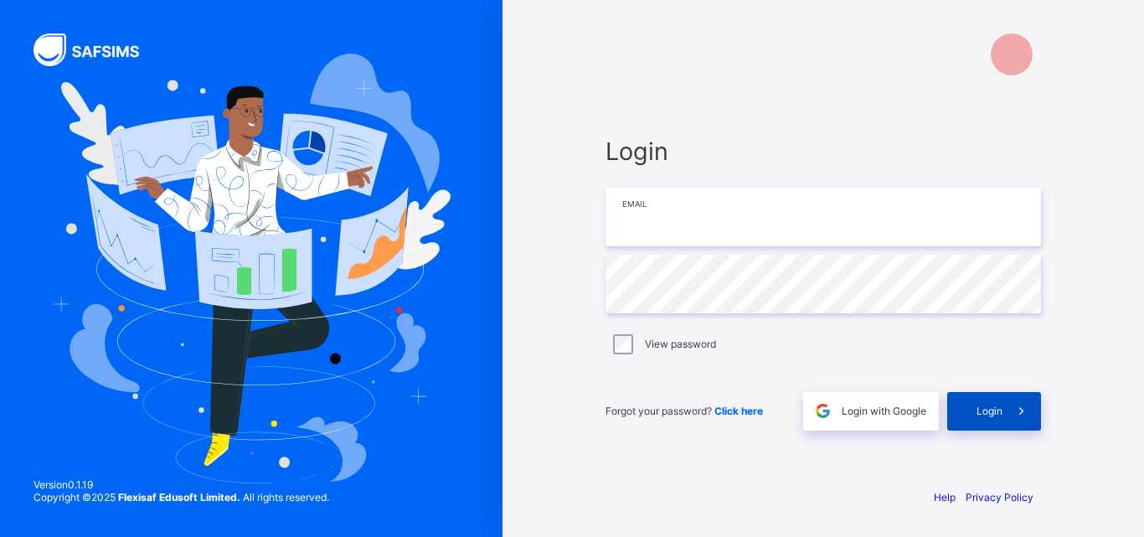
type input "**********"
click at [977, 407] on span "Login" at bounding box center [990, 411] width 26 height 13
